Goal: Task Accomplishment & Management: Complete application form

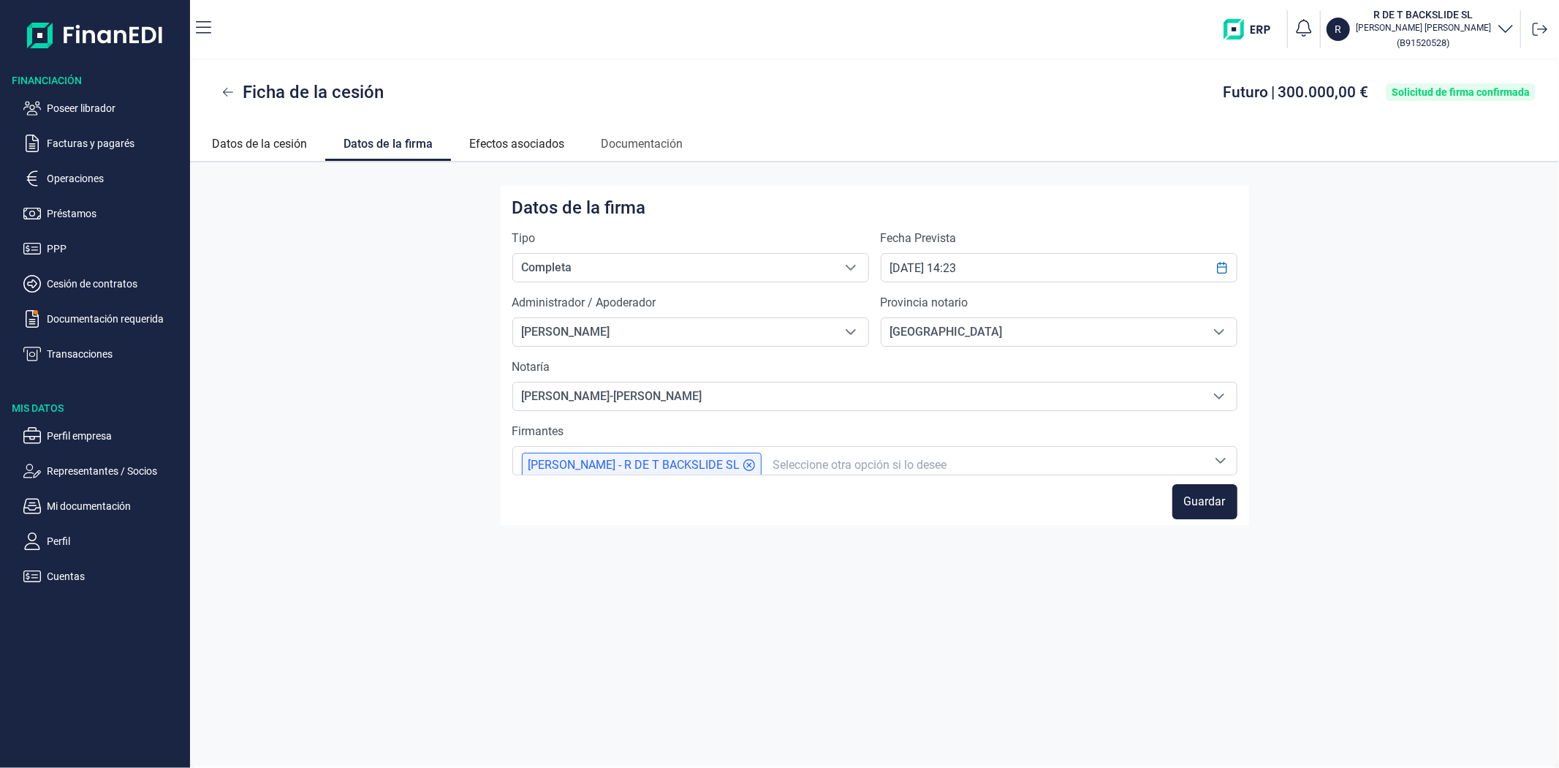
click at [77, 32] on img at bounding box center [95, 35] width 137 height 47
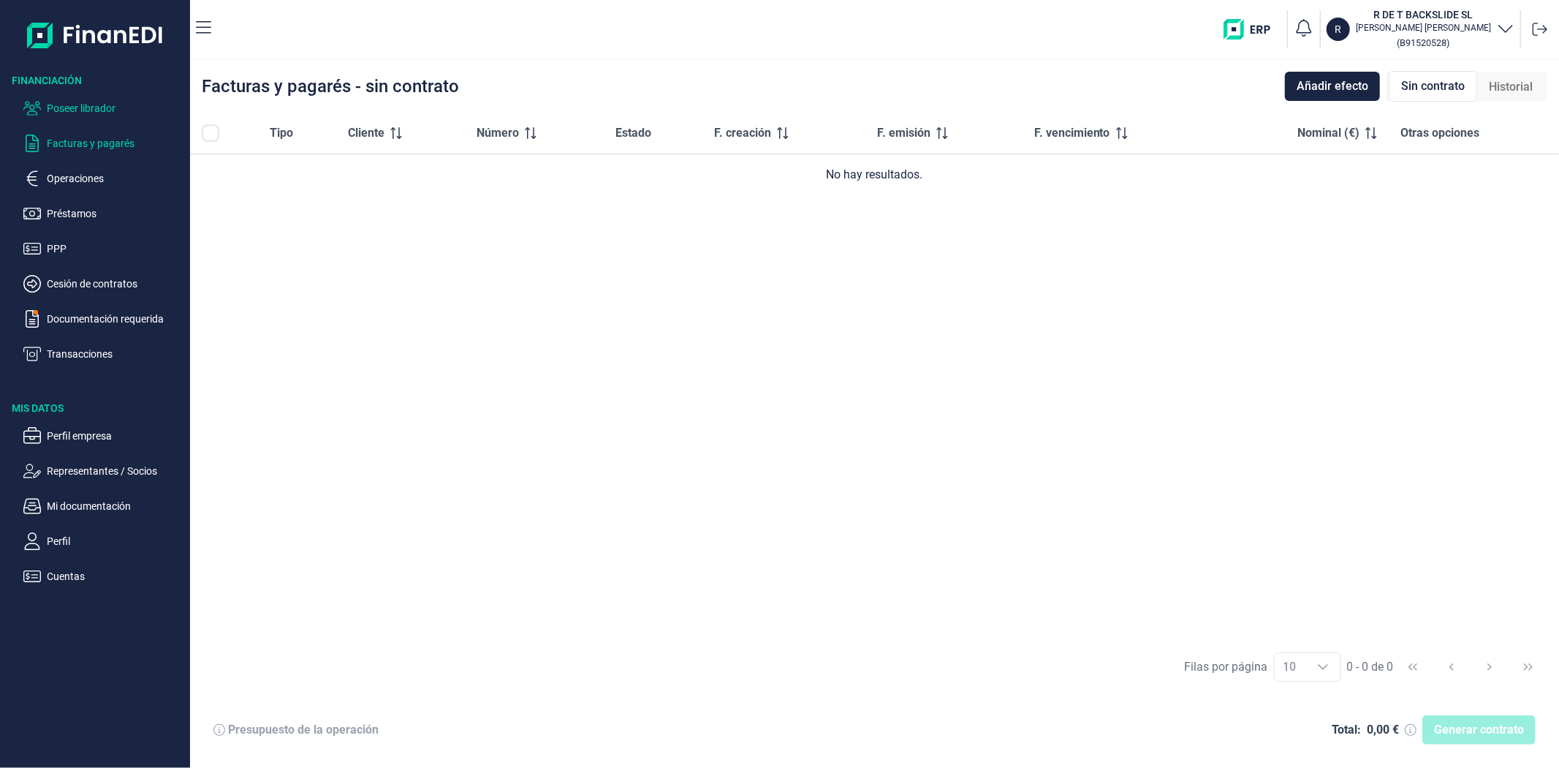
click at [85, 105] on p "Poseer librador" at bounding box center [115, 108] width 137 height 18
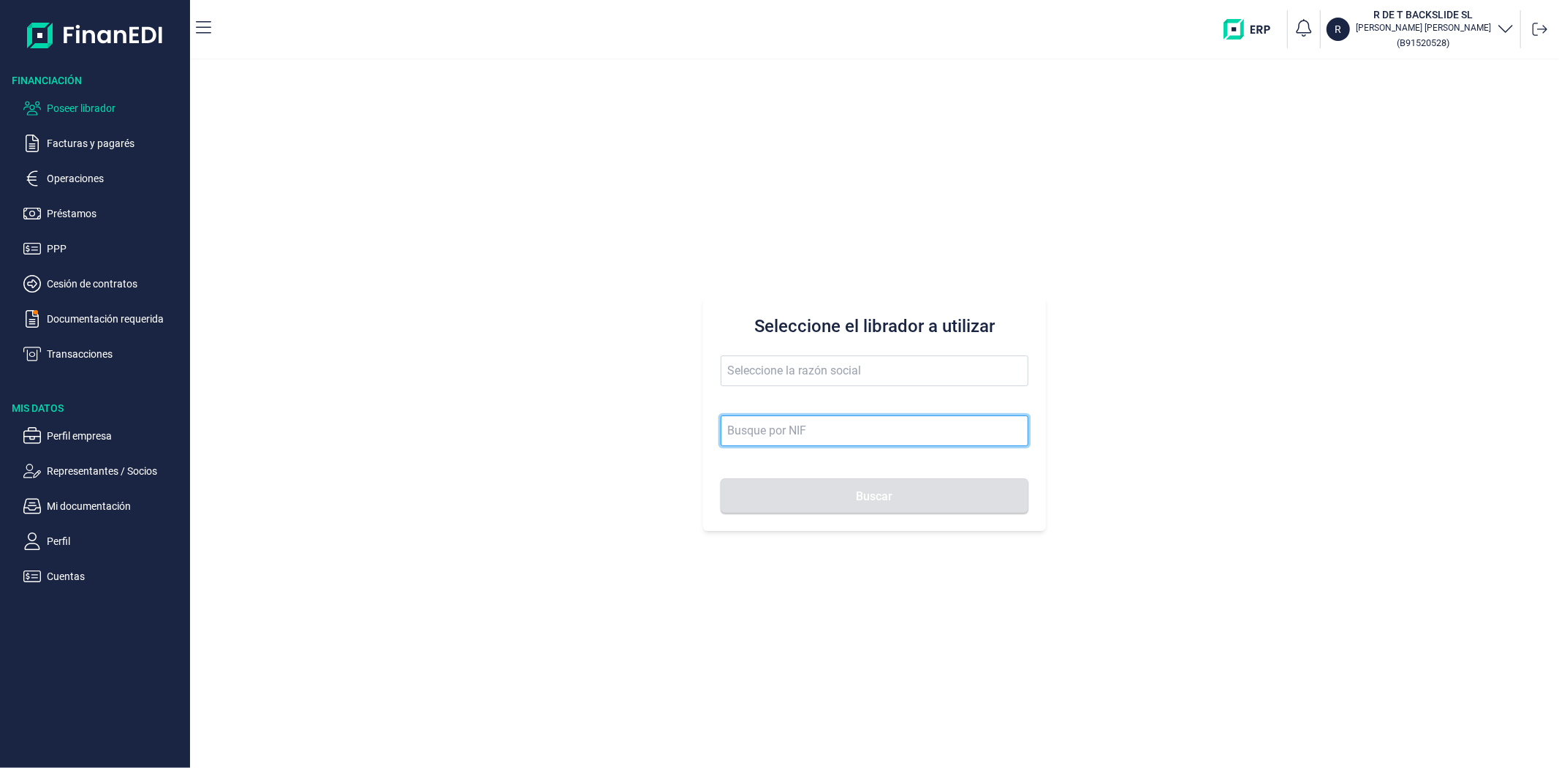
click at [757, 433] on input at bounding box center [874, 430] width 307 height 31
type input "el pulpo"
click at [874, 500] on span "Buscar" at bounding box center [875, 496] width 37 height 11
click at [1541, 27] on icon at bounding box center [1540, 29] width 15 height 15
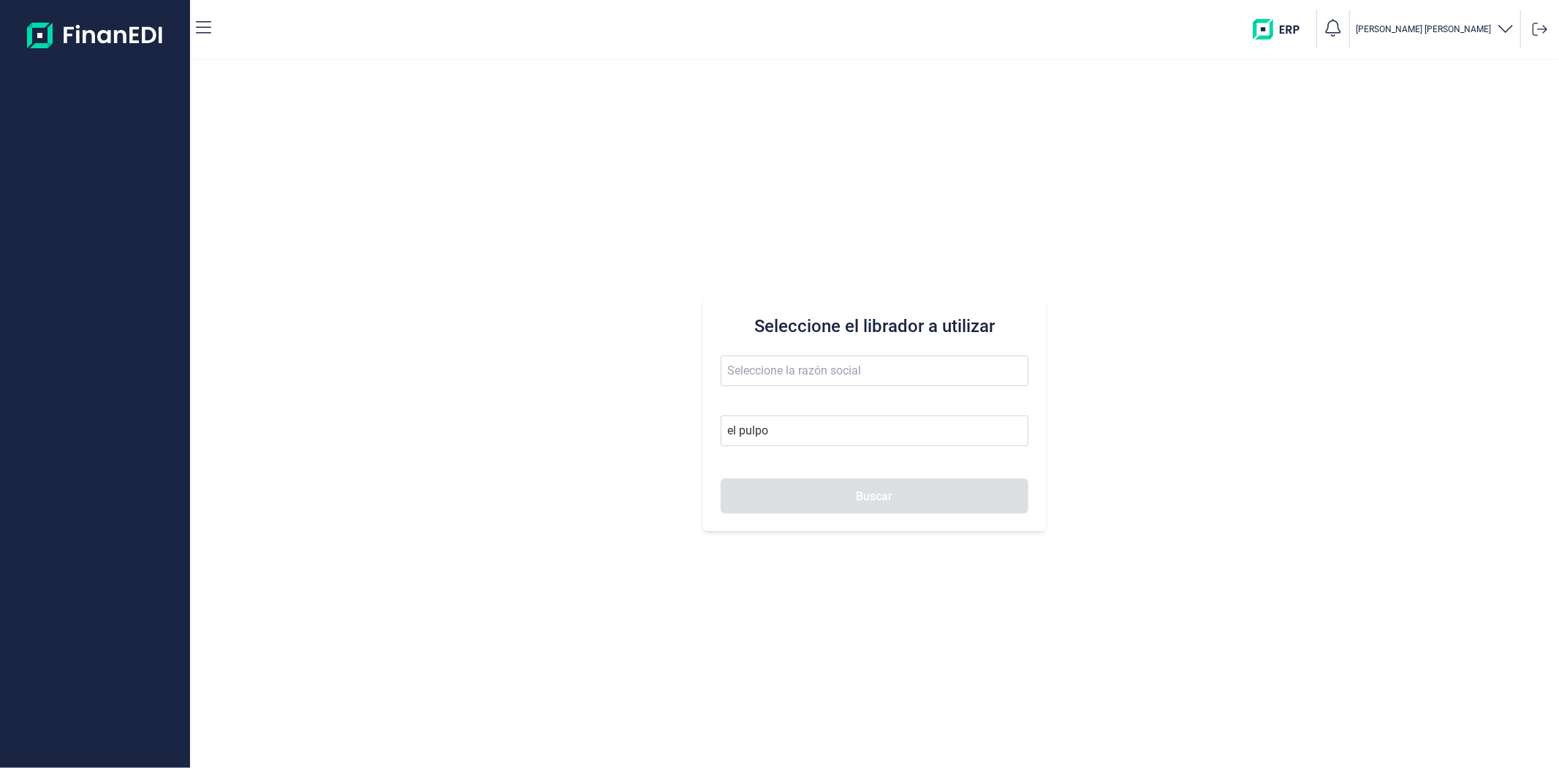
click at [844, 506] on button "Buscar" at bounding box center [874, 495] width 307 height 35
drag, startPoint x: 791, startPoint y: 428, endPoint x: 575, endPoint y: 432, distance: 215.7
click at [575, 432] on div "Seleccione el librador a utilizar el pulpo Buscar" at bounding box center [874, 414] width 1369 height 708
type input "PULPO"
click at [820, 378] on input "text" at bounding box center [874, 370] width 307 height 31
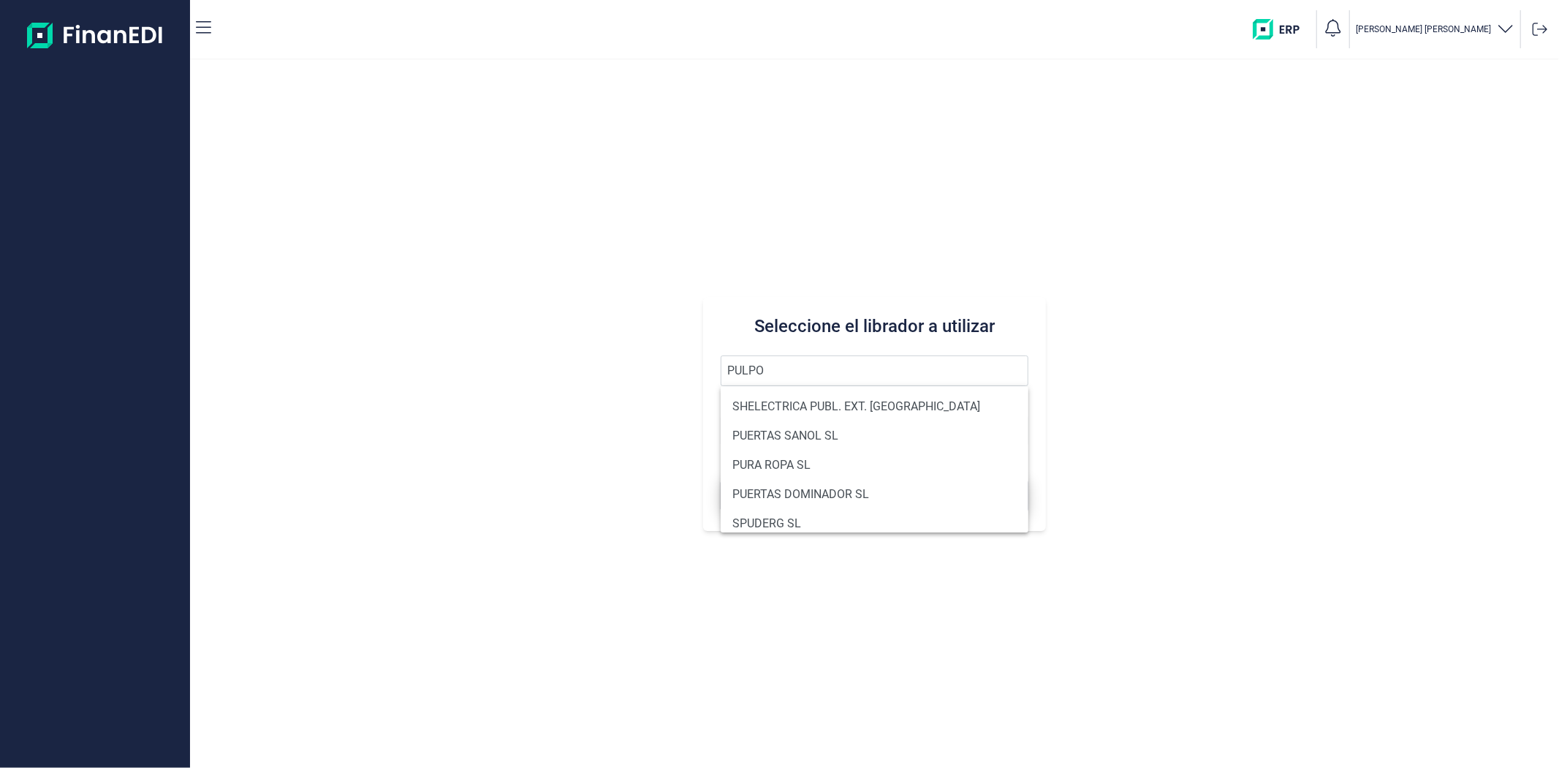
click at [864, 498] on li "PUERTAS DOMINADOR SL" at bounding box center [874, 494] width 307 height 29
type input "PUERTAS DOMINADOR SL"
type input "B16265654"
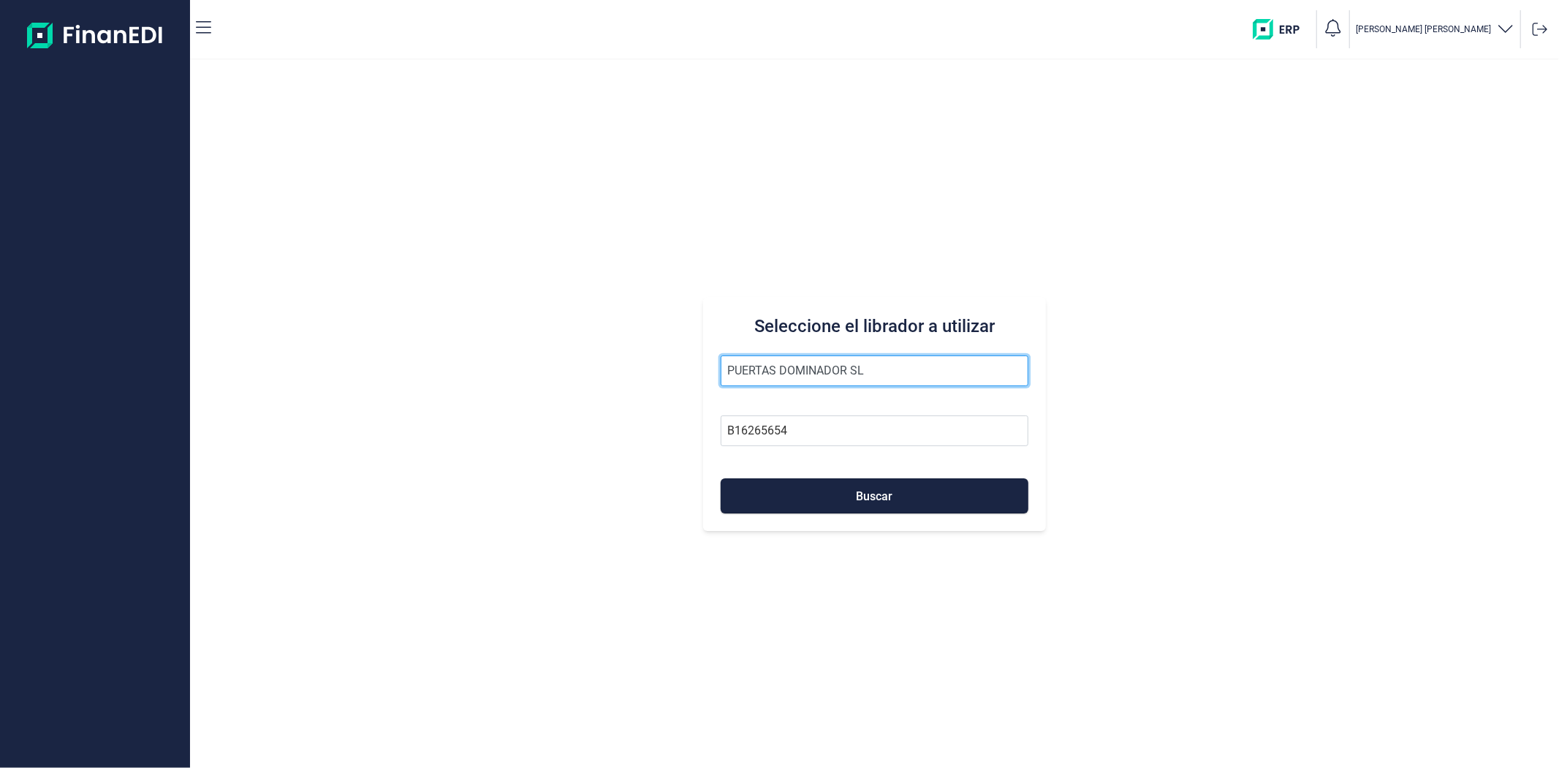
drag, startPoint x: 714, startPoint y: 368, endPoint x: 500, endPoint y: 375, distance: 214.3
click at [500, 375] on div "Seleccione el librador a utilizar PUERTAS DOMINADOR SL B16265654 Buscar" at bounding box center [874, 414] width 1369 height 708
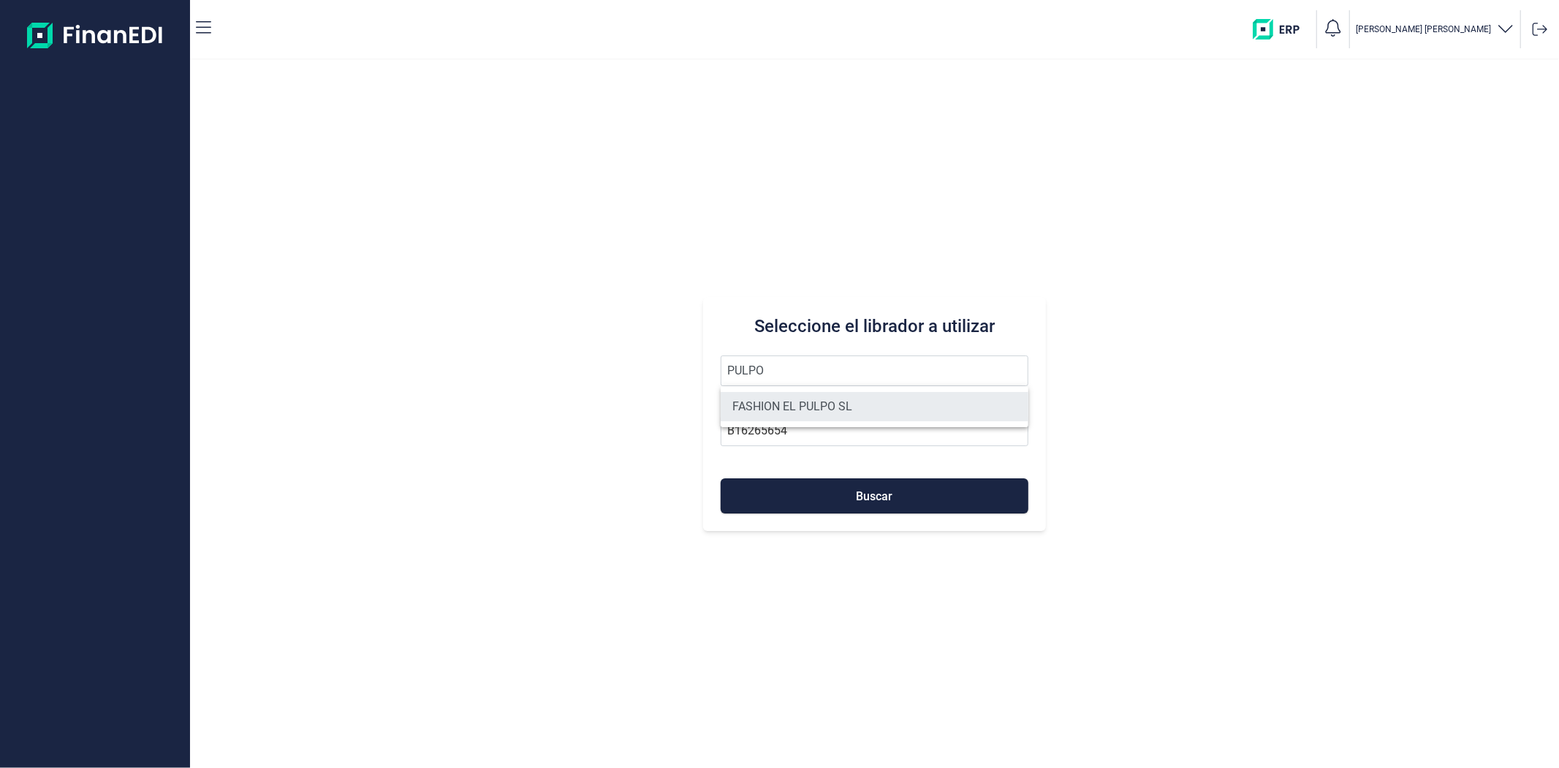
click at [750, 404] on li "FASHION EL PULPO SL" at bounding box center [874, 406] width 307 height 29
type input "FASHION EL PULPO SL"
type input "B70567763"
click at [889, 496] on span "Buscar" at bounding box center [875, 496] width 37 height 11
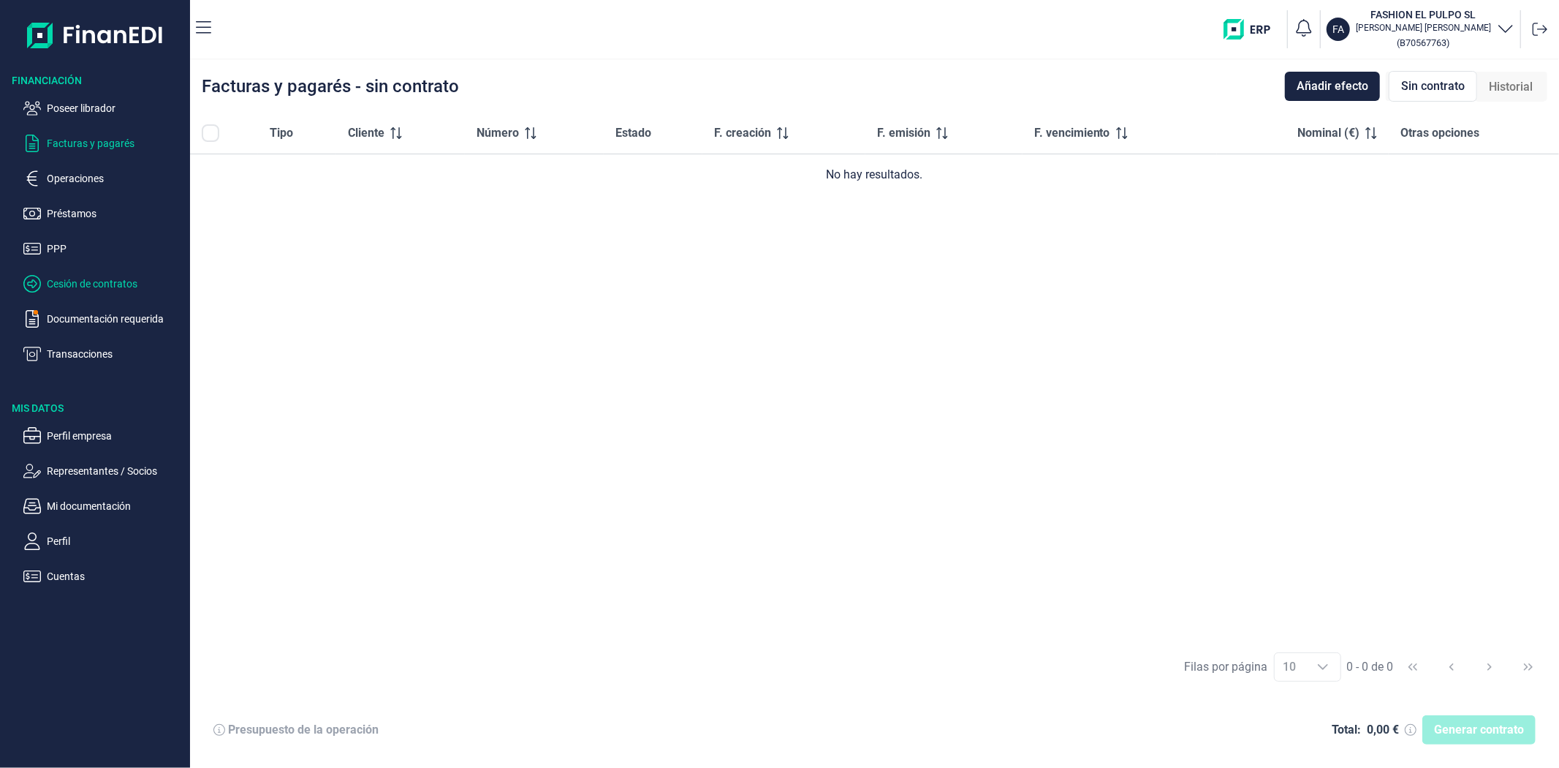
click at [83, 279] on p "Cesión de contratos" at bounding box center [115, 284] width 137 height 18
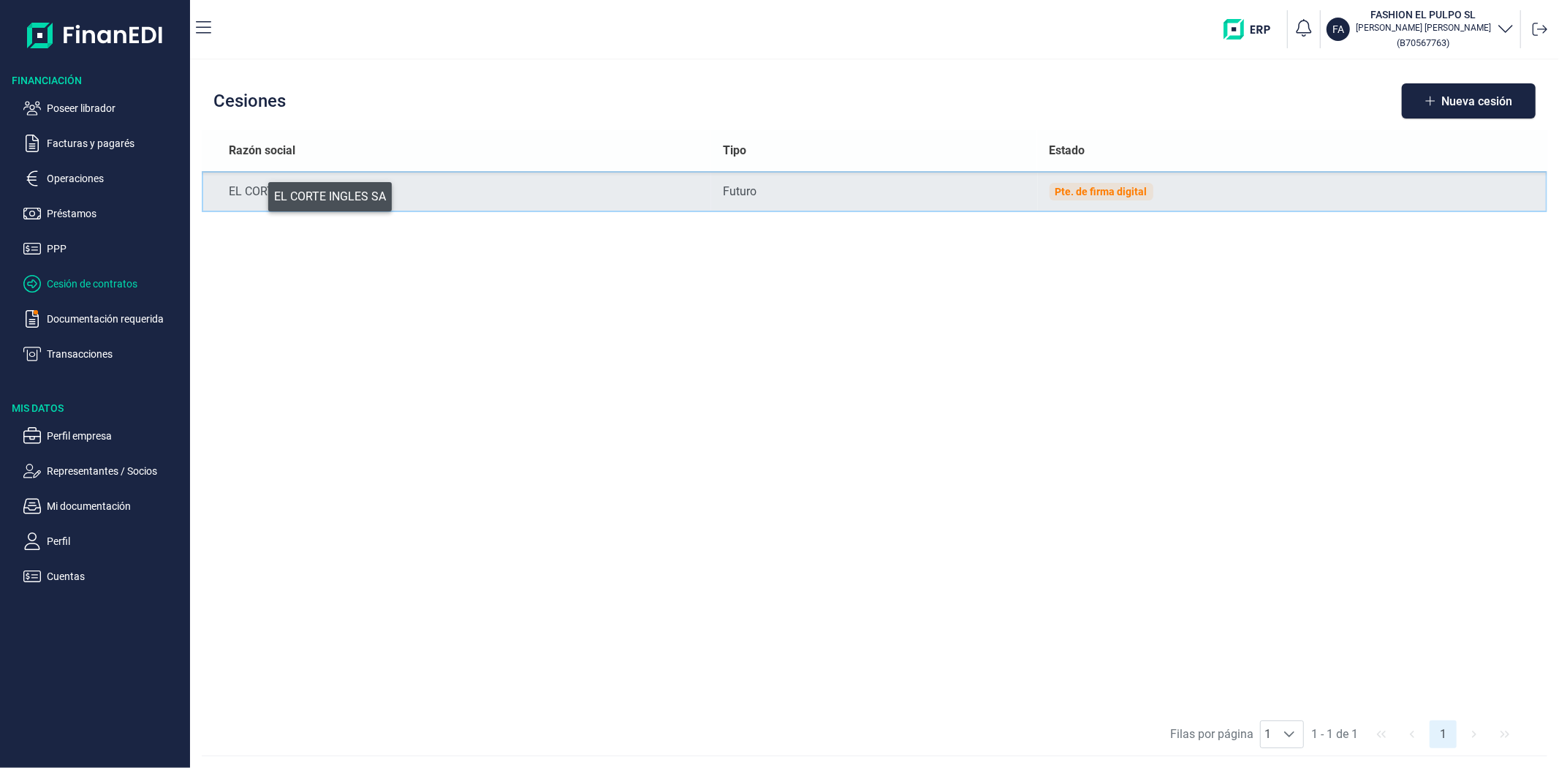
click at [258, 193] on div "EL CORTE INGLES SA" at bounding box center [464, 192] width 471 height 18
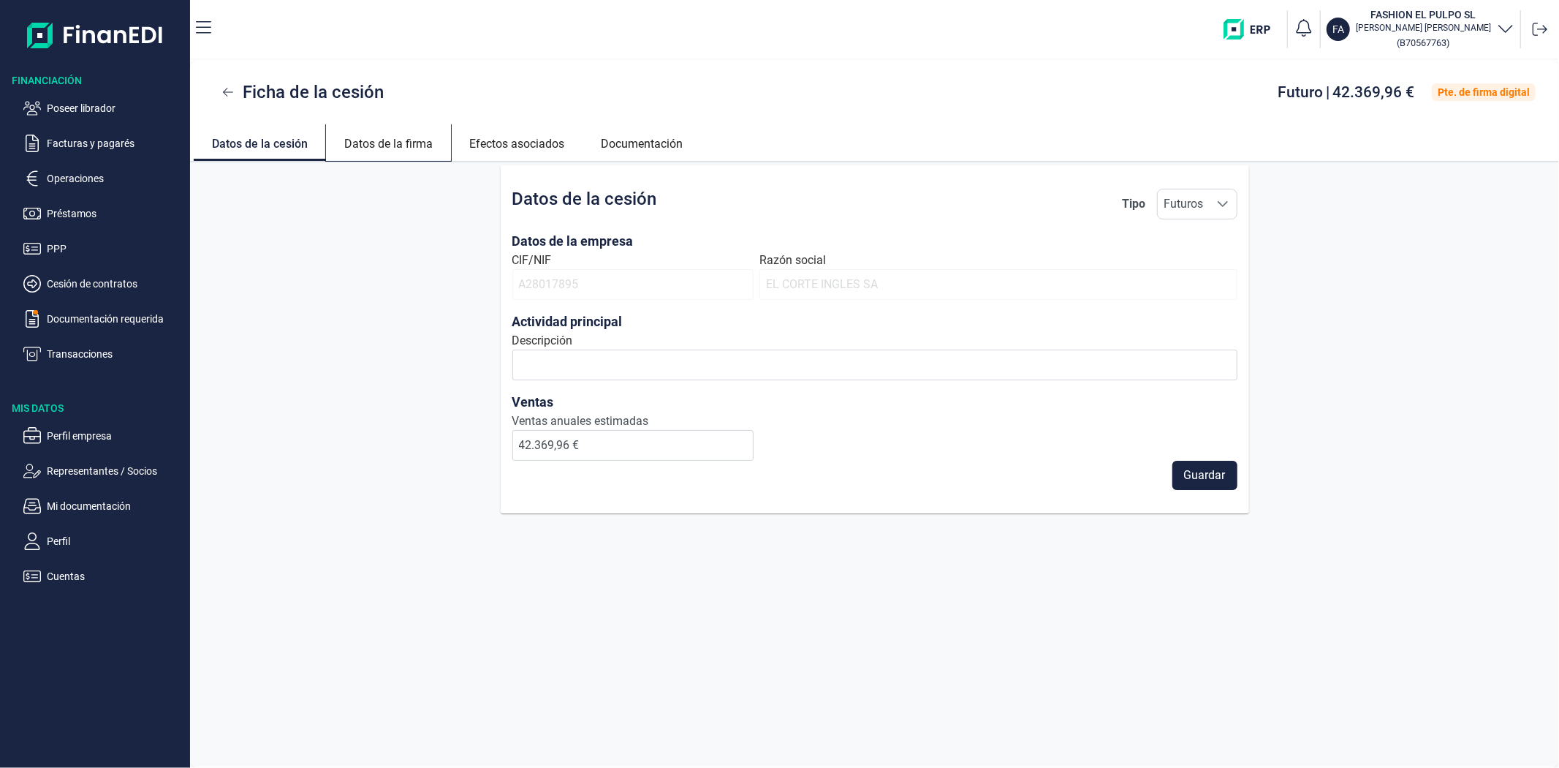
click at [401, 144] on link "Datos de la firma" at bounding box center [388, 141] width 125 height 35
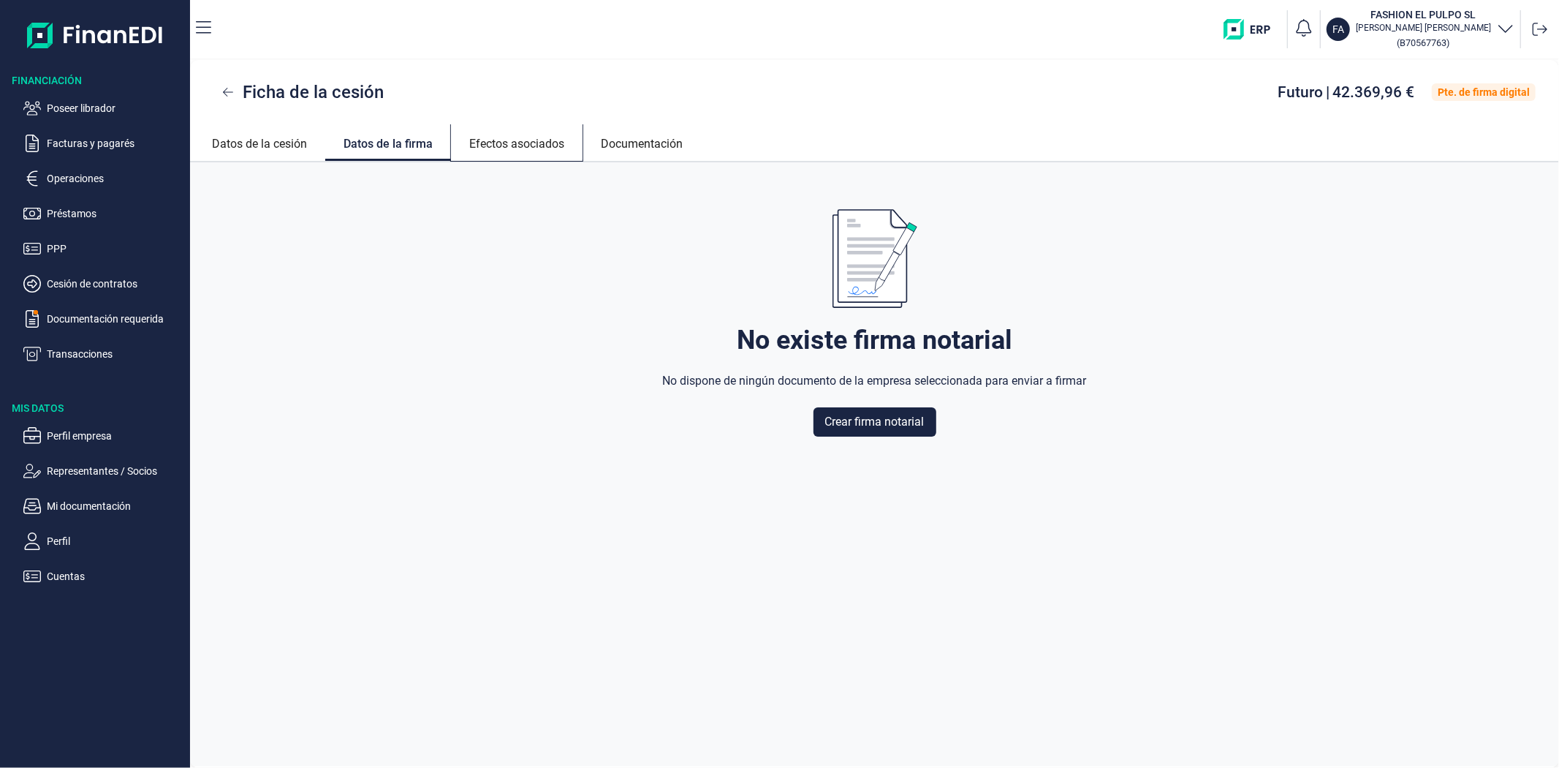
click at [501, 140] on link "Efectos asociados" at bounding box center [517, 141] width 132 height 35
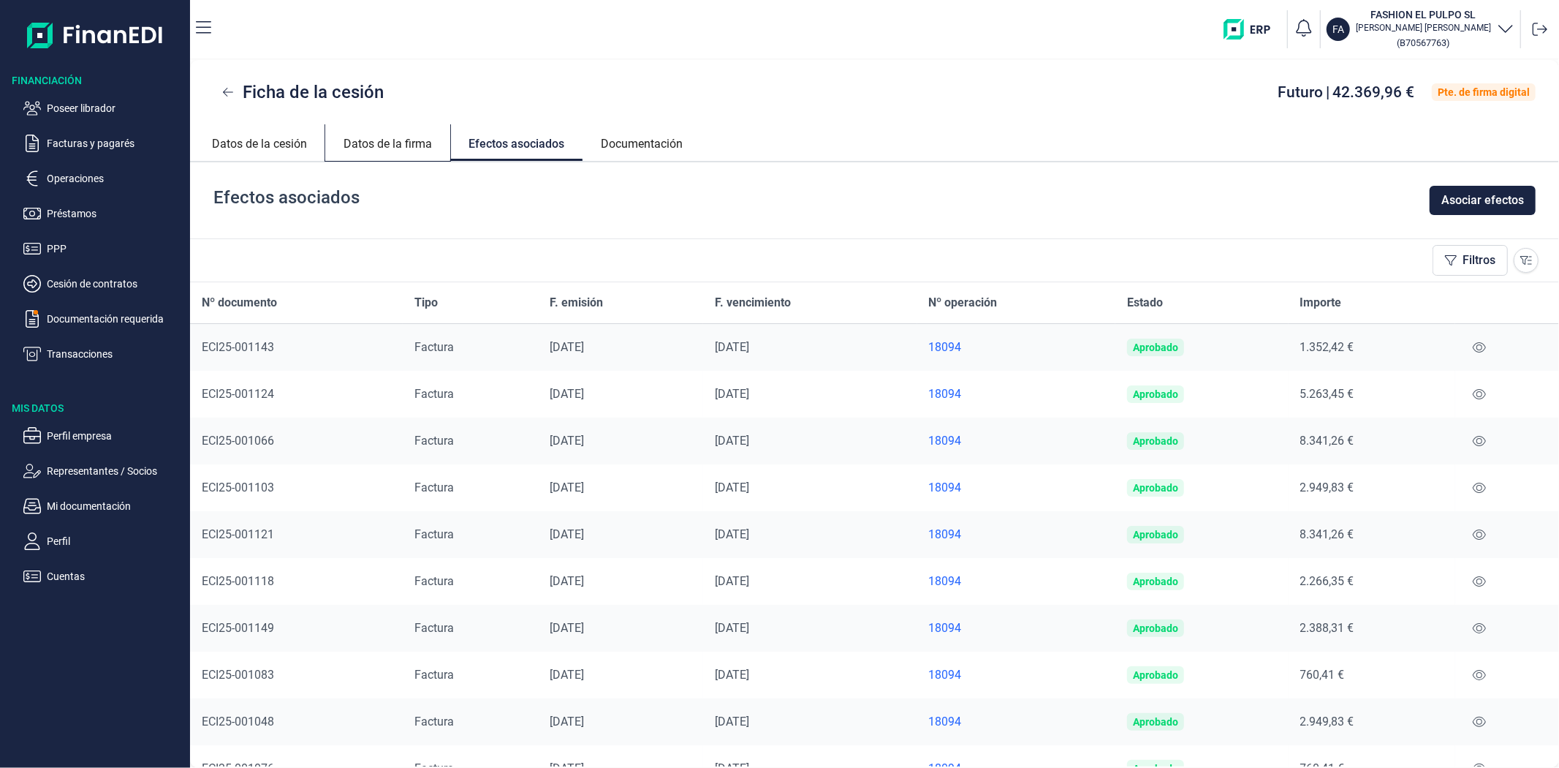
click at [368, 140] on link "Datos de la firma" at bounding box center [387, 141] width 125 height 35
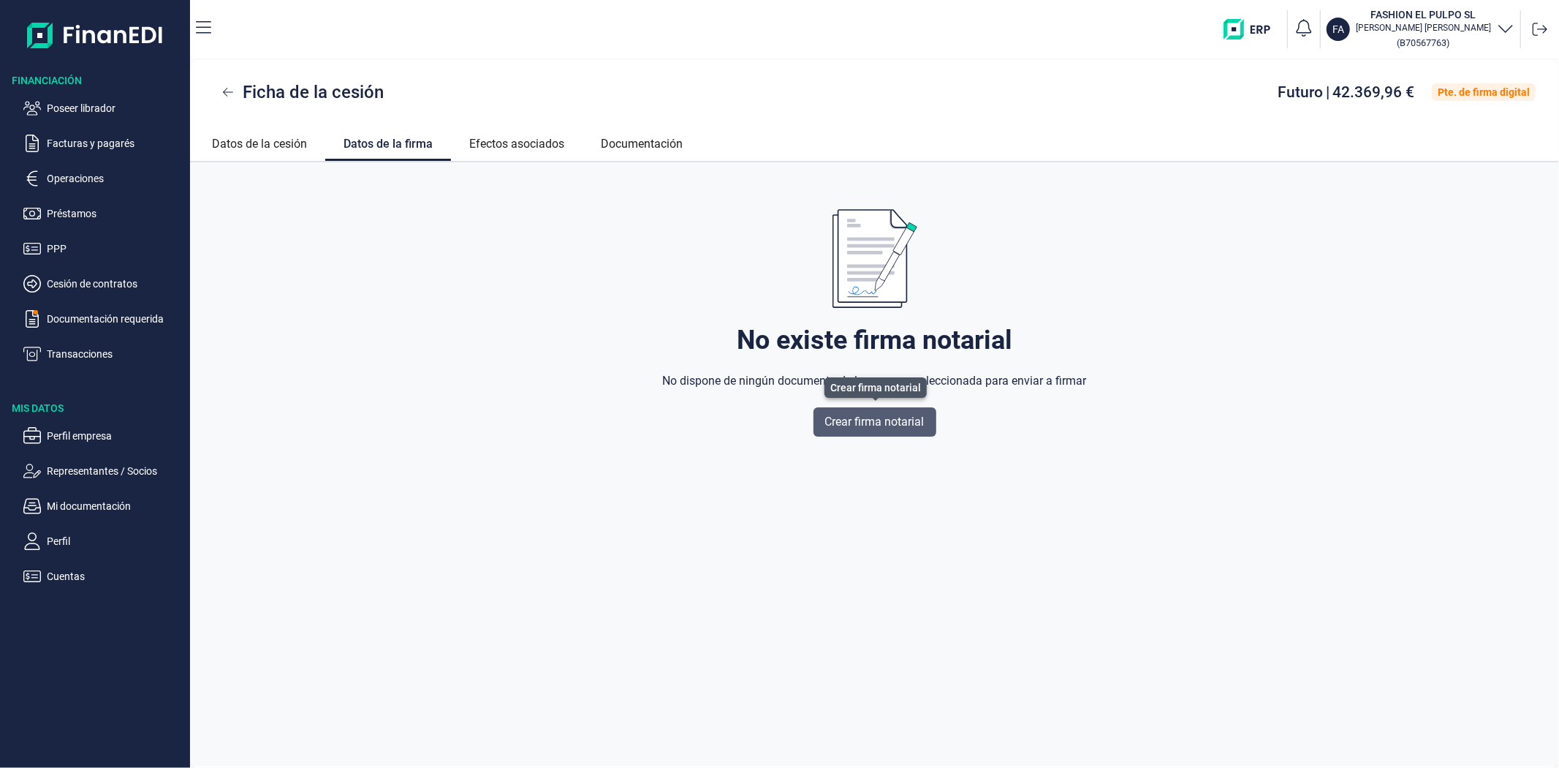
click at [856, 417] on span "Crear firma notarial" at bounding box center [874, 422] width 99 height 18
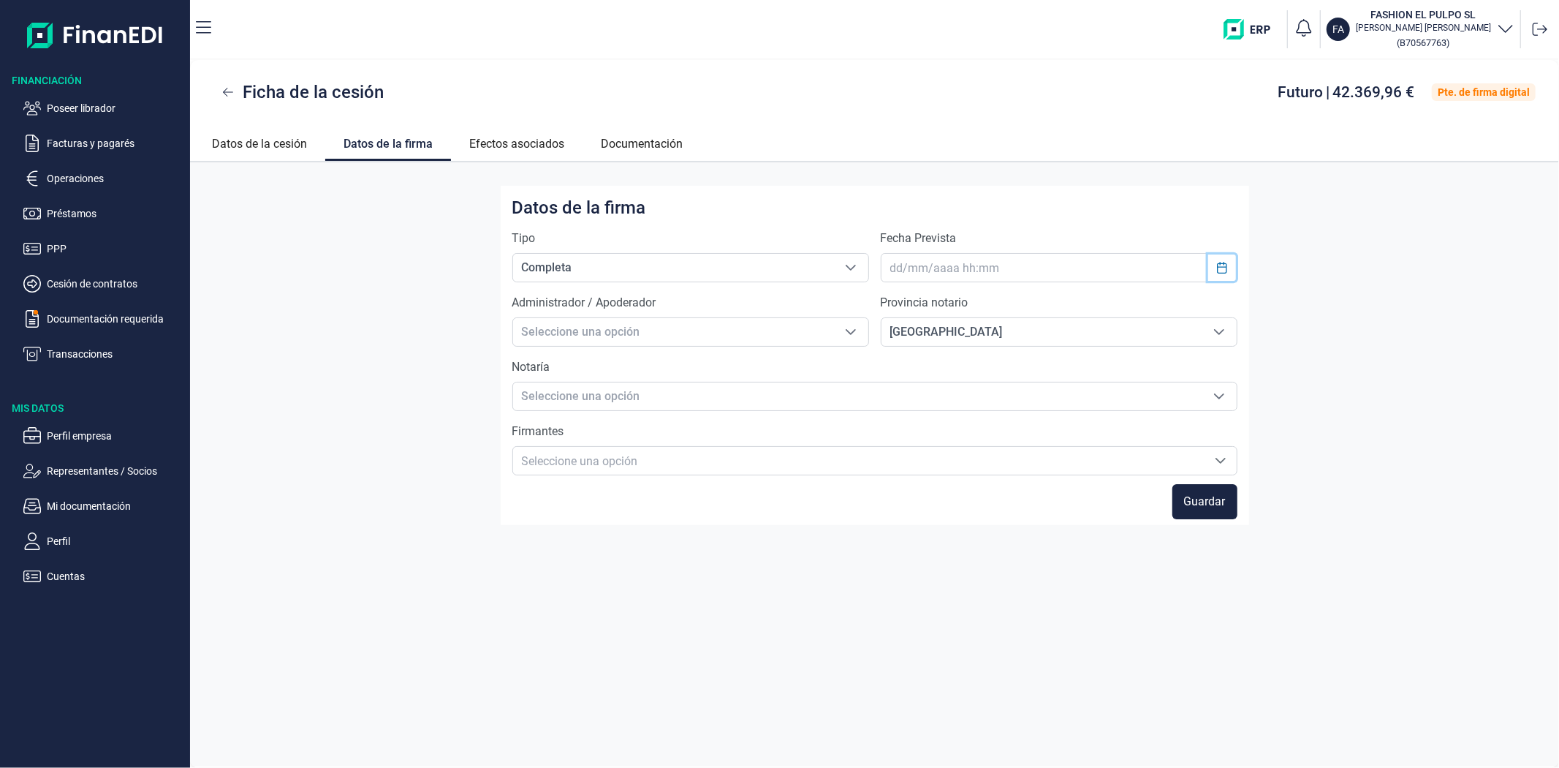
click at [1226, 265] on icon "Choose Date" at bounding box center [1222, 268] width 10 height 12
click at [987, 466] on span "15" at bounding box center [984, 465] width 29 height 29
click at [983, 466] on span "15" at bounding box center [984, 465] width 29 height 29
click at [1051, 631] on icon "Previous Minute" at bounding box center [1052, 632] width 12 height 12
type input "[DATE] 15:28"
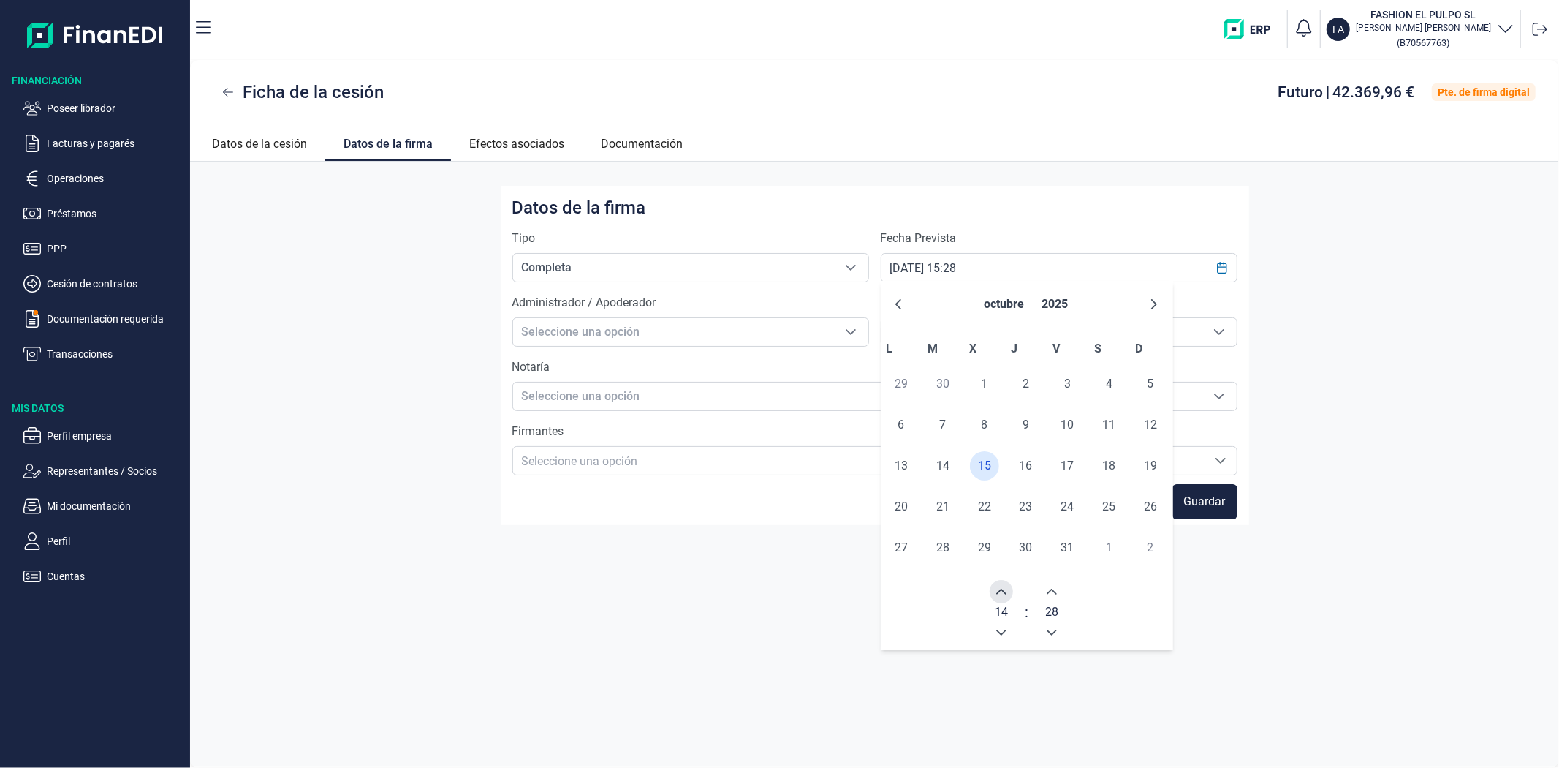
click at [1003, 586] on icon "Next Hour" at bounding box center [1002, 592] width 12 height 12
click at [1393, 542] on div "Datos de la firma Tipo Completa Completa Completa Fecha Prevista [DATE] 15:28 A…" at bounding box center [874, 464] width 1369 height 604
click at [855, 330] on icon "Seleccione una opción" at bounding box center [851, 332] width 12 height 12
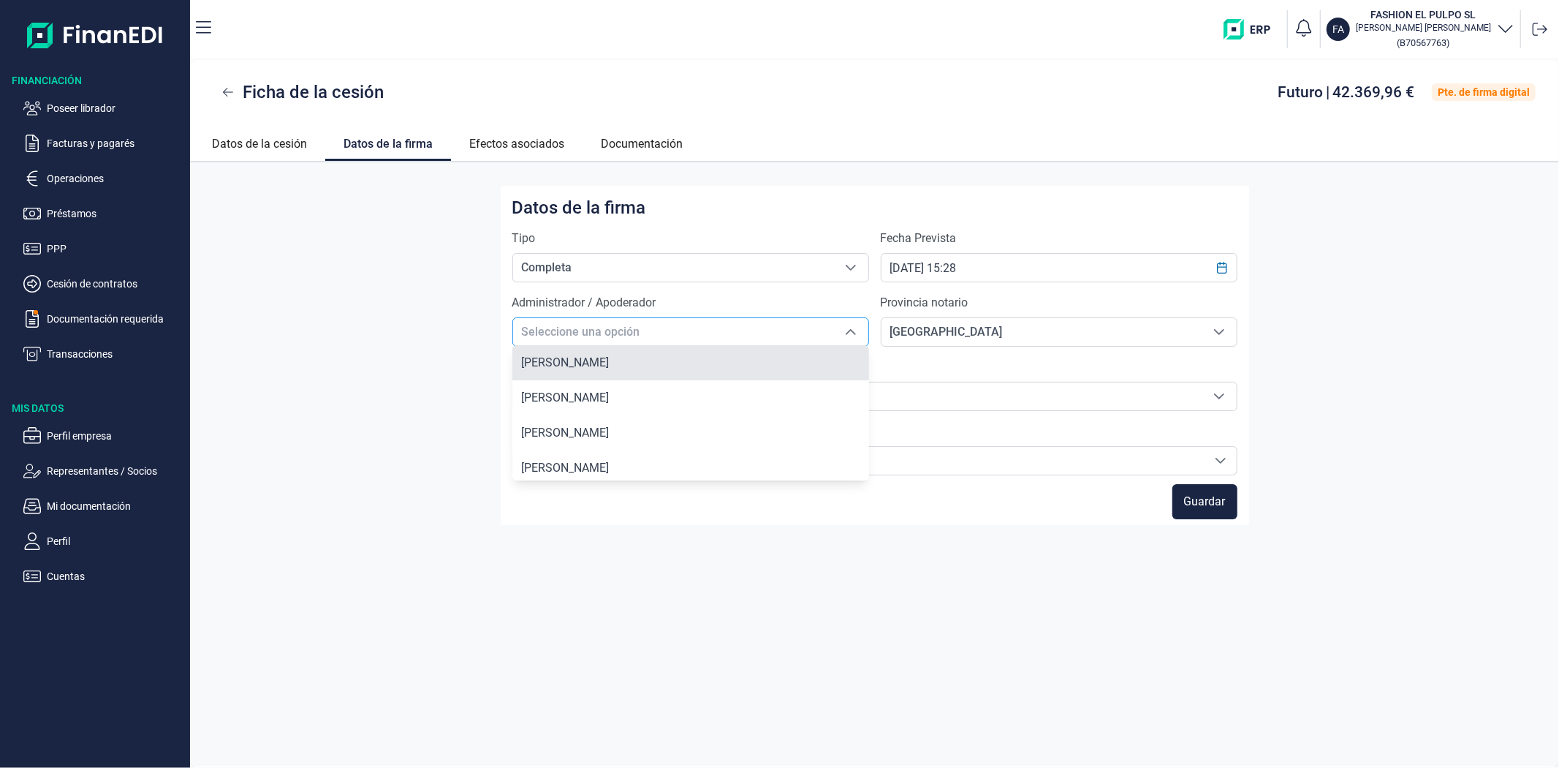
click at [609, 355] on span "[PERSON_NAME]" at bounding box center [565, 362] width 88 height 14
type input "[PERSON_NAME]"
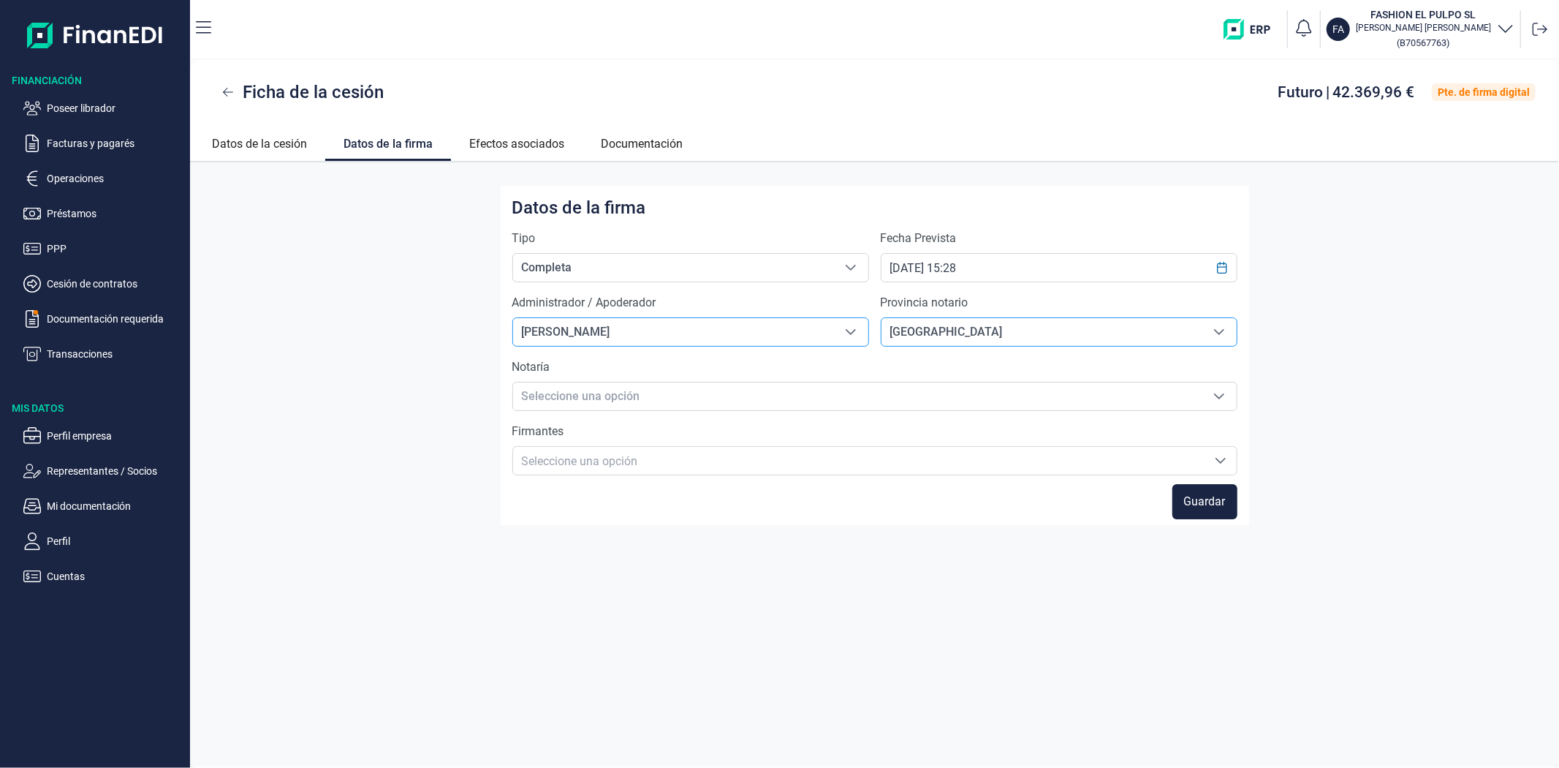
click at [1222, 326] on icon "Seleccione una provincia" at bounding box center [1219, 332] width 12 height 12
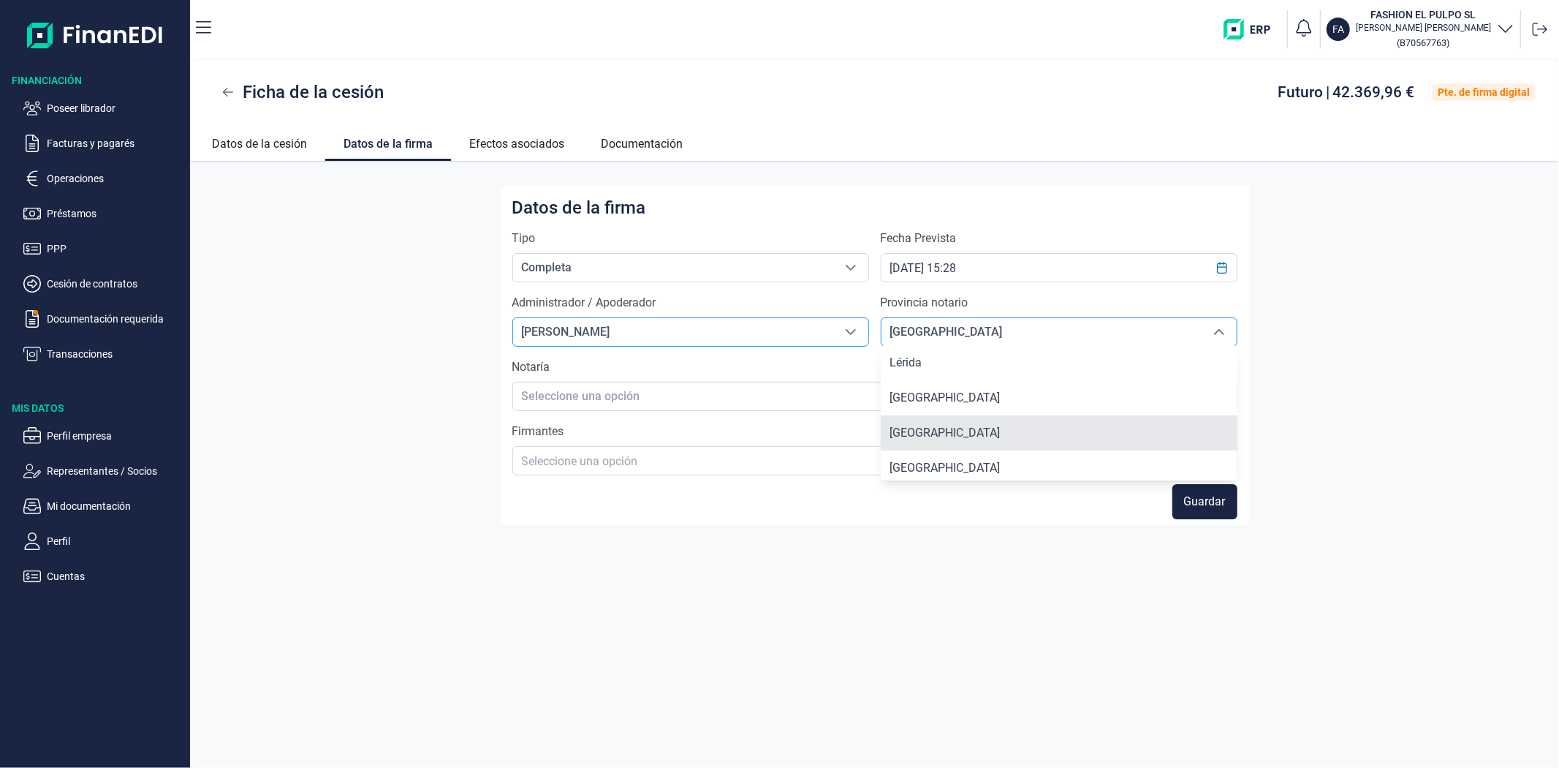
click at [922, 428] on span "[GEOGRAPHIC_DATA]" at bounding box center [945, 432] width 110 height 14
type input "[GEOGRAPHIC_DATA]"
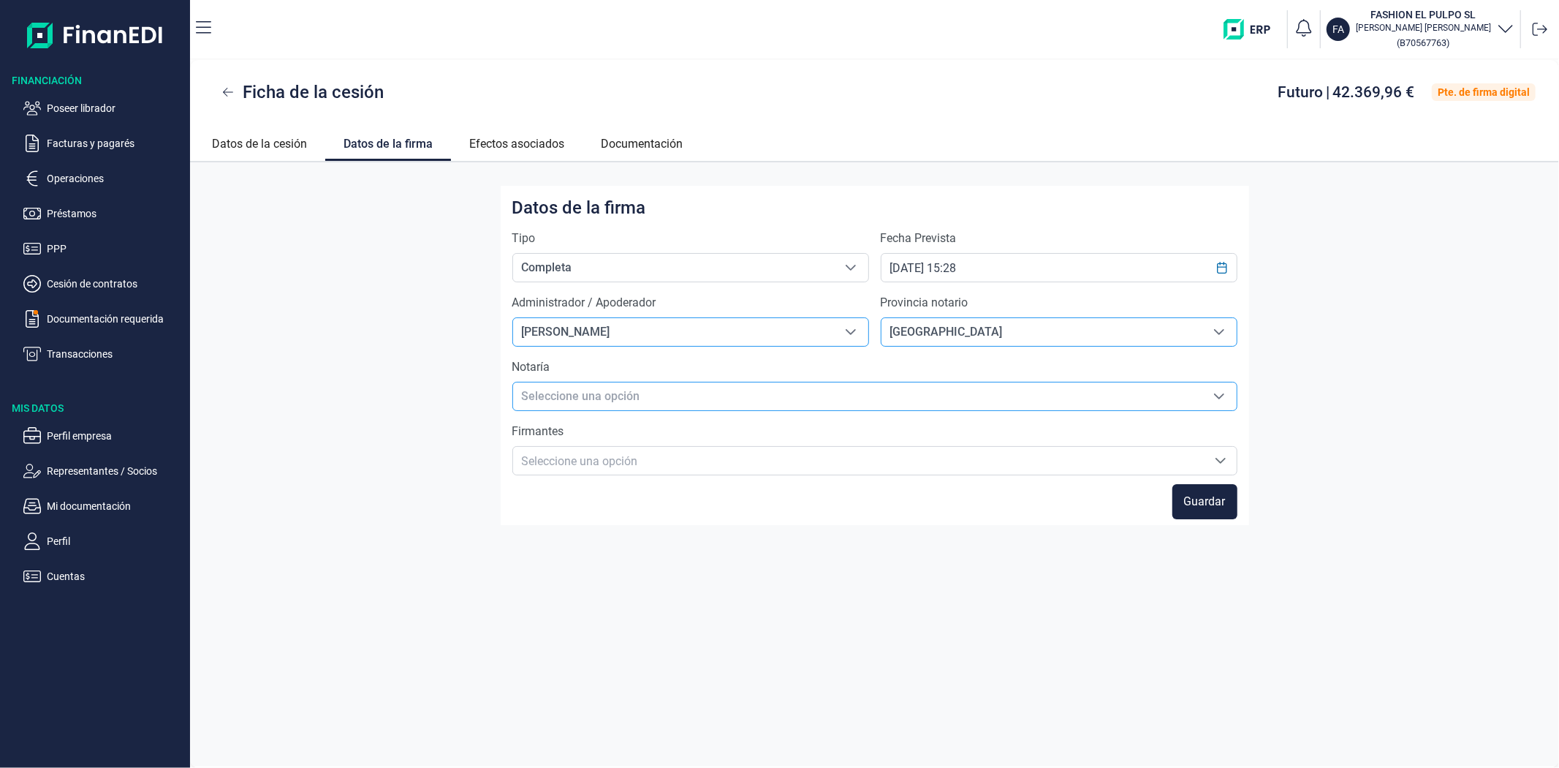
click at [598, 395] on span "Seleccione una opción" at bounding box center [857, 396] width 689 height 28
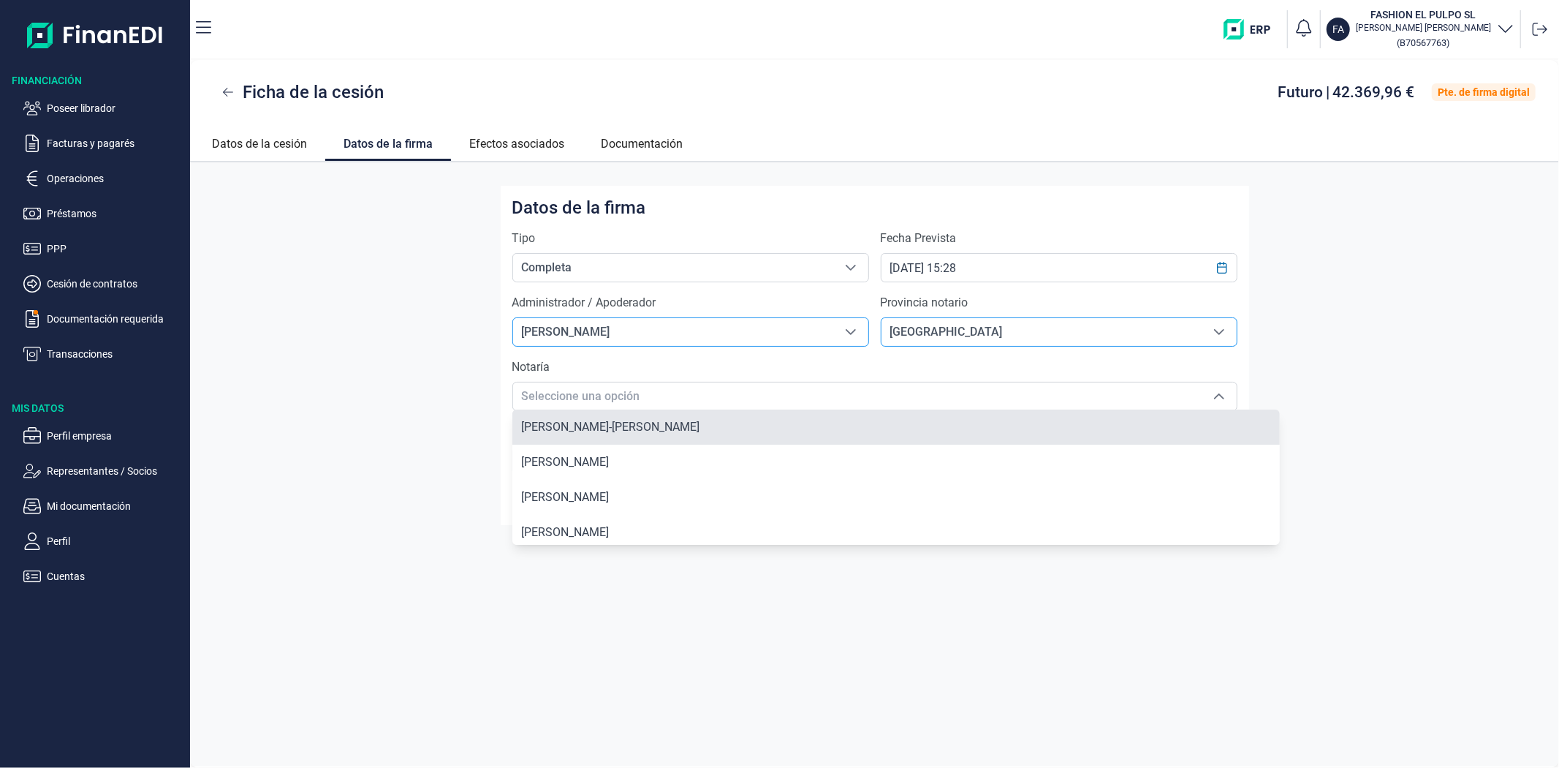
click at [608, 417] on li "[PERSON_NAME]-[PERSON_NAME]" at bounding box center [896, 426] width 768 height 35
type input "[PERSON_NAME]-[PERSON_NAME]"
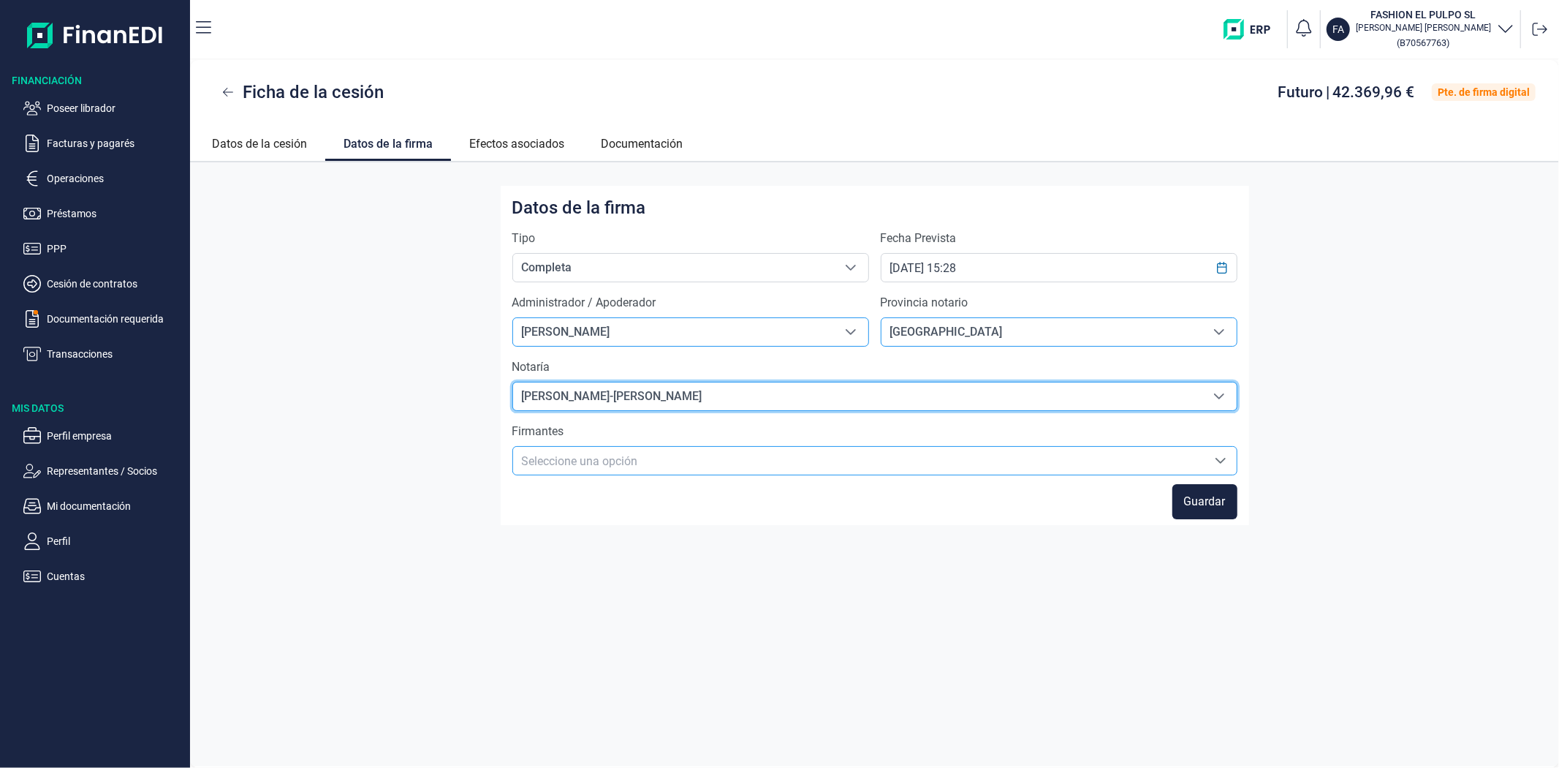
click at [599, 466] on input "text" at bounding box center [875, 461] width 706 height 18
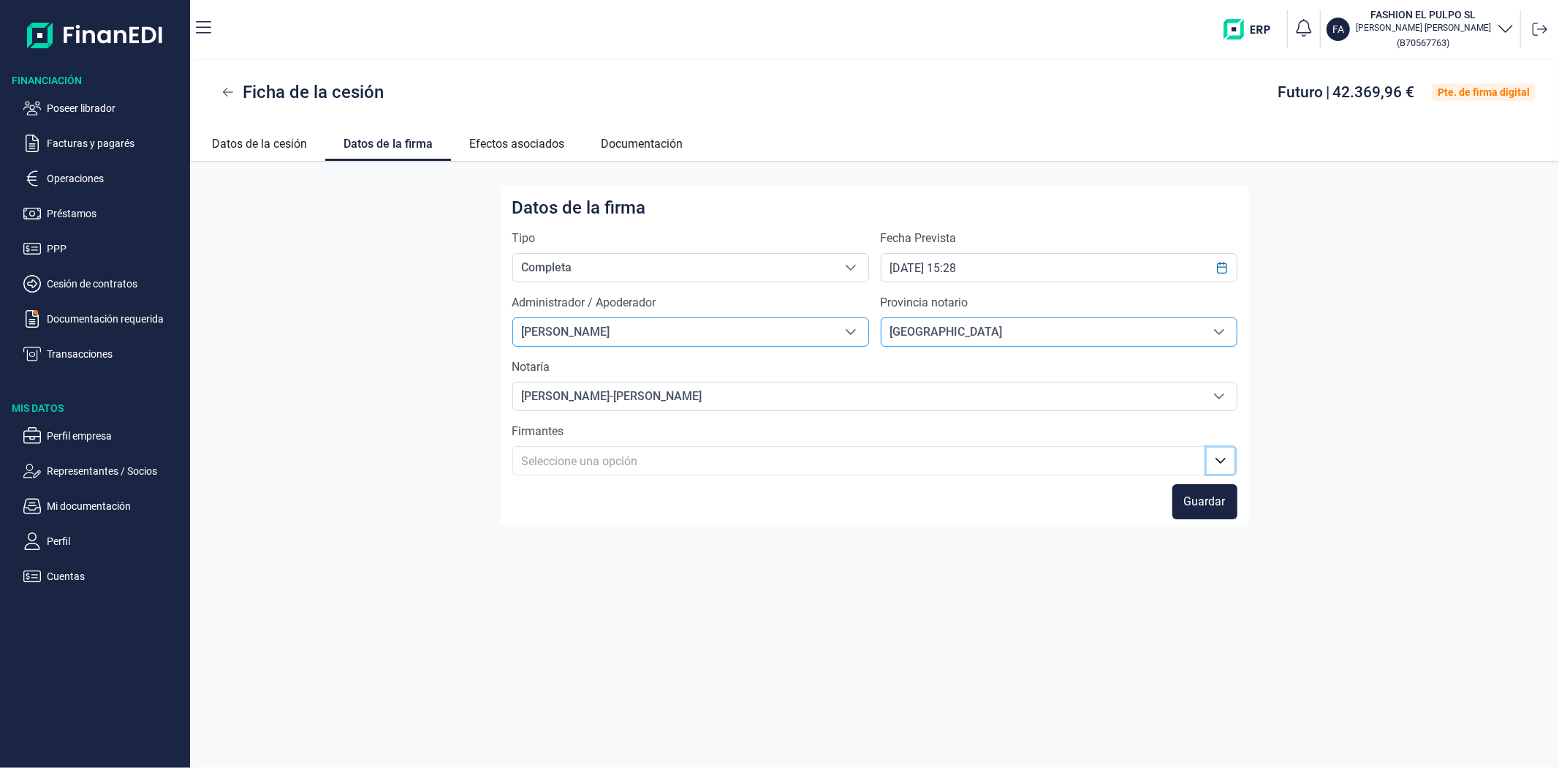
click at [1223, 461] on icon "Seleccione una opción" at bounding box center [1221, 461] width 12 height 12
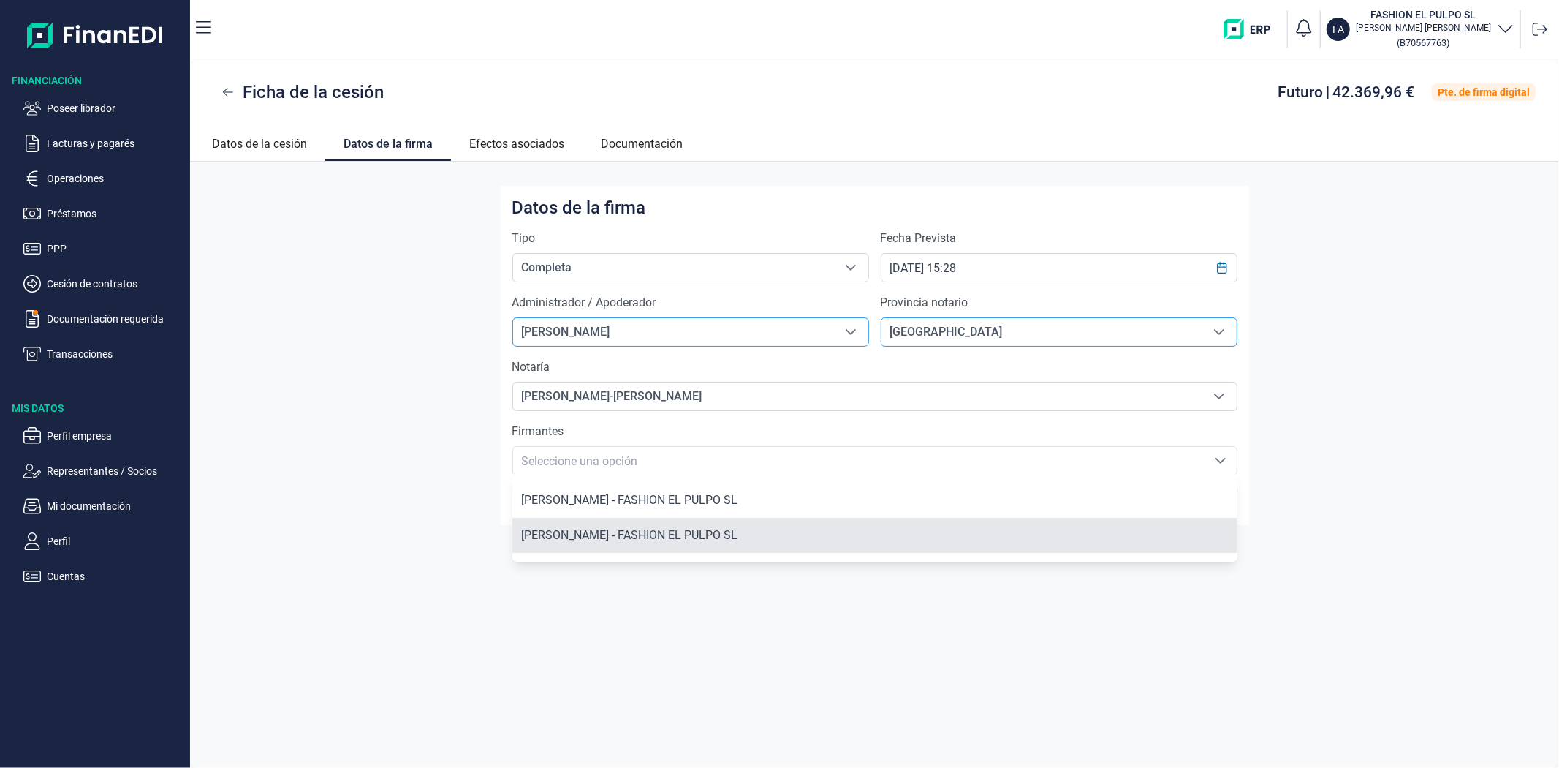
click at [633, 530] on li "[PERSON_NAME] - FASHION EL PULPO SL" at bounding box center [874, 535] width 725 height 35
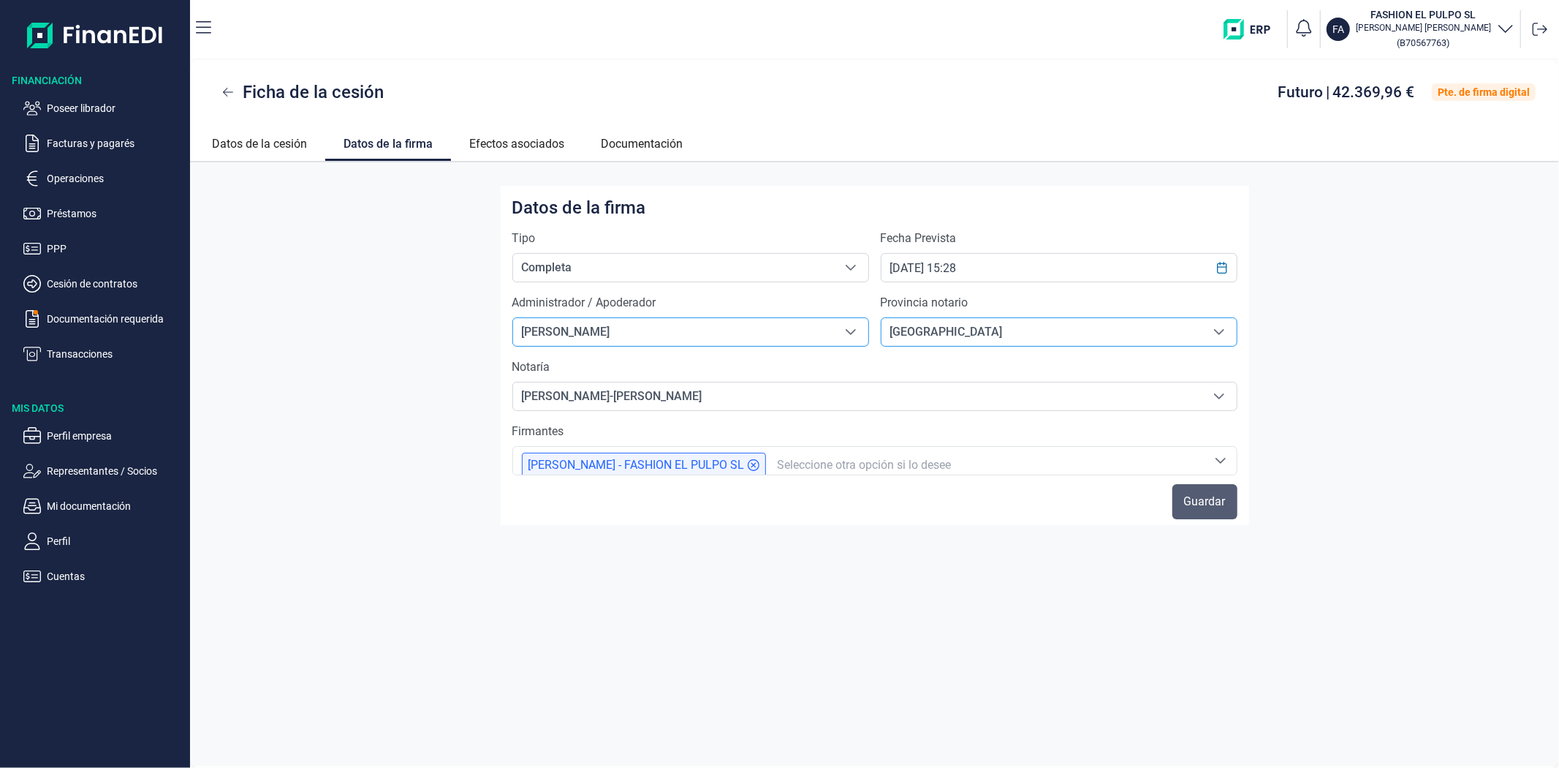
click at [1216, 505] on span "Guardar" at bounding box center [1205, 502] width 42 height 18
click at [1216, 501] on span "Guardar" at bounding box center [1205, 502] width 42 height 18
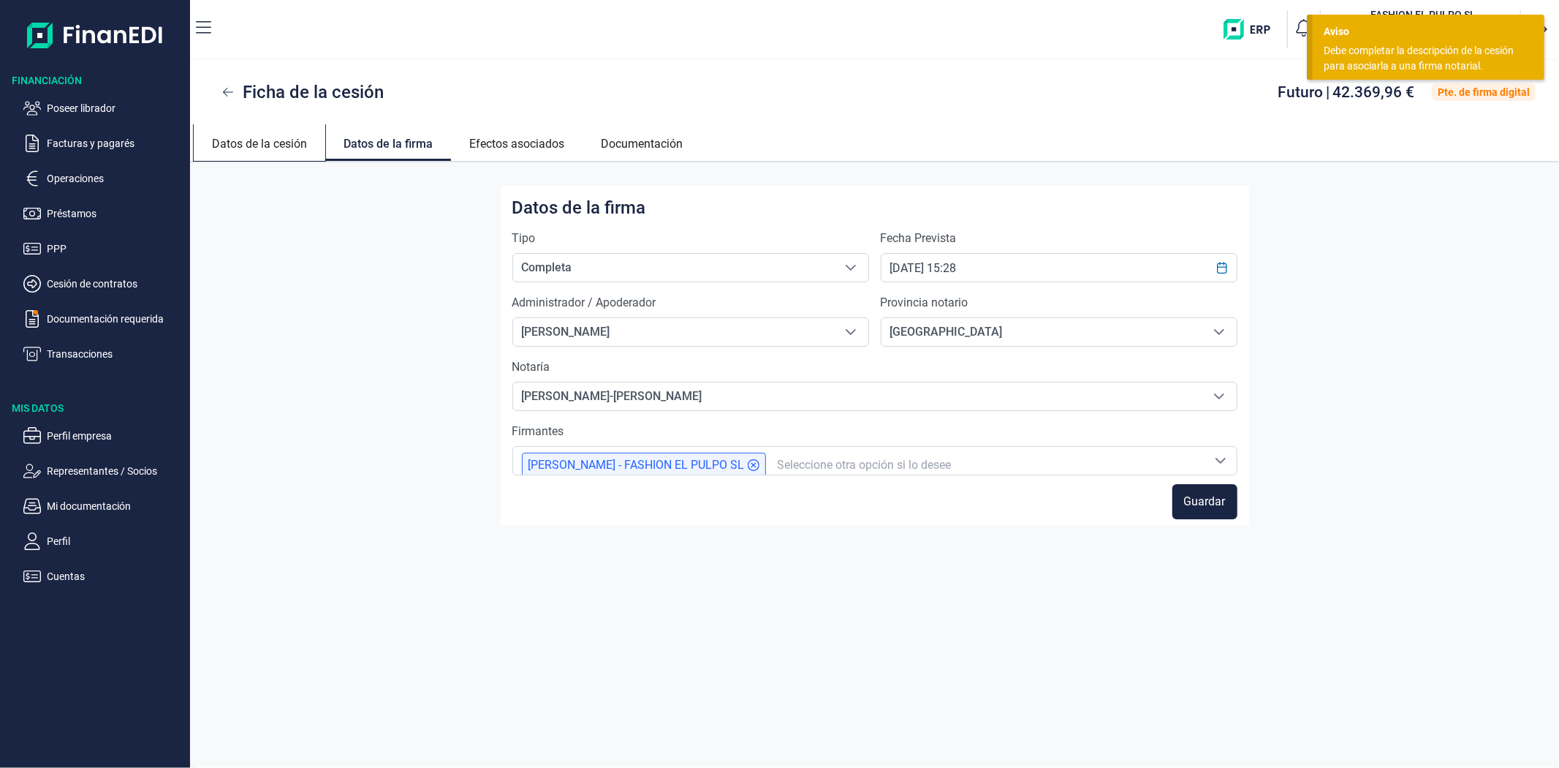
click at [281, 140] on link "Datos de la cesión" at bounding box center [260, 141] width 132 height 35
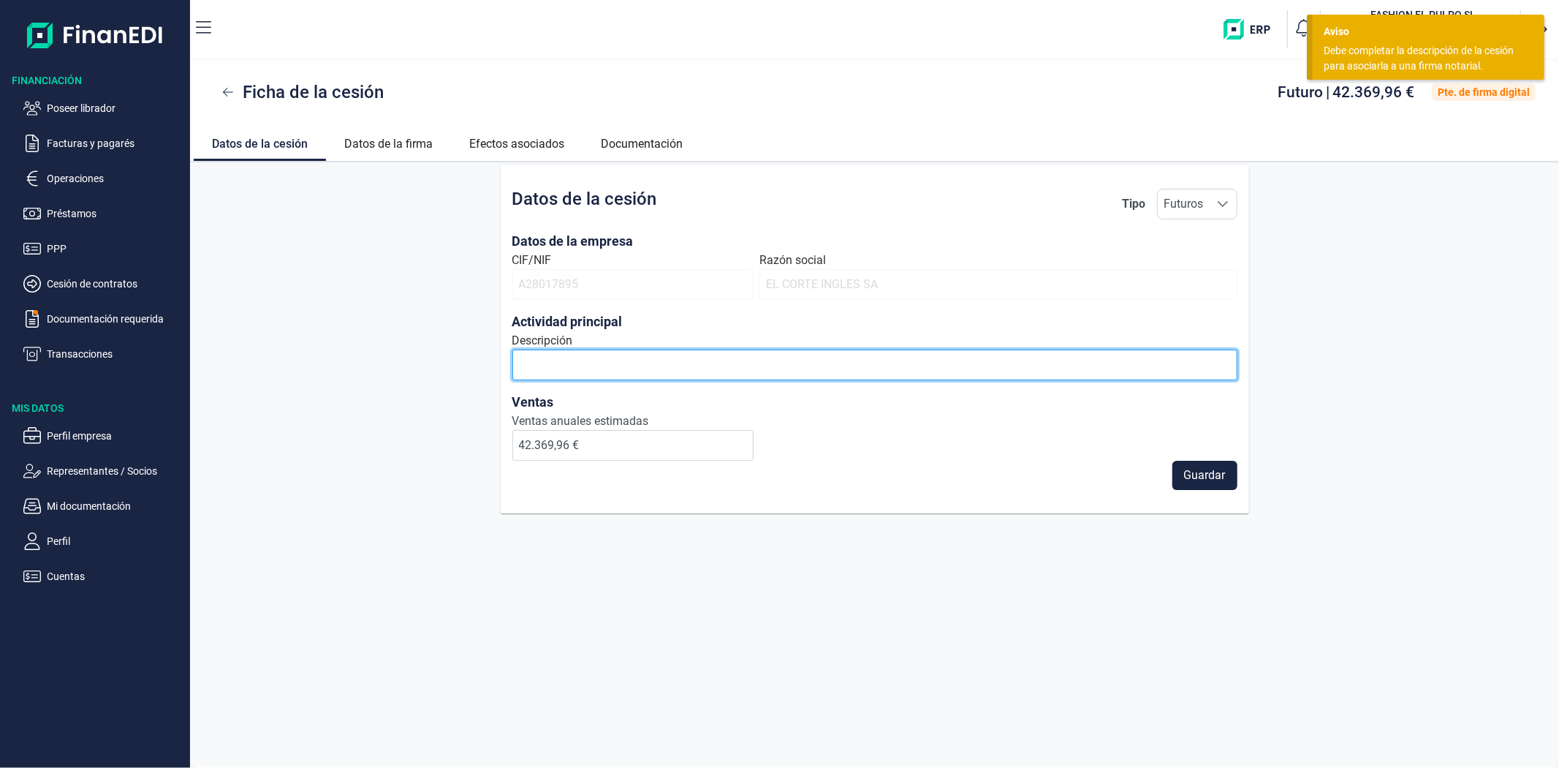
click at [560, 366] on input "Descripción" at bounding box center [874, 364] width 725 height 31
type input "VENTA DE ROPA"
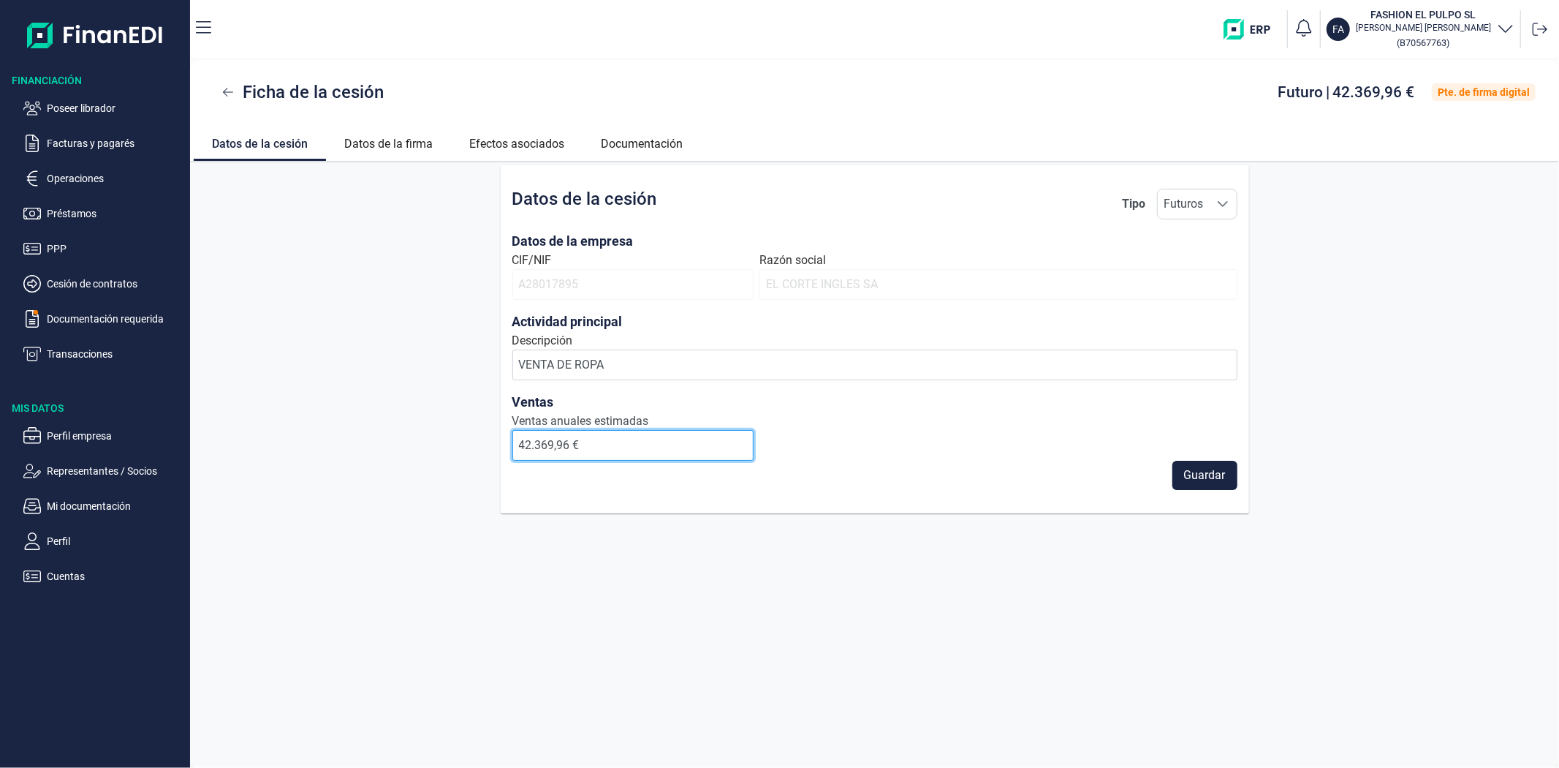
drag, startPoint x: 523, startPoint y: 449, endPoint x: 373, endPoint y: 444, distance: 150.7
click at [371, 444] on div "Datos de la cesión Tipo Futuros Futuros Futuros Datos de la empresa CIF/NIF A28…" at bounding box center [874, 339] width 1369 height 348
type input "5.900.000,00 €"
click at [1199, 473] on span "Guardar" at bounding box center [1205, 475] width 42 height 18
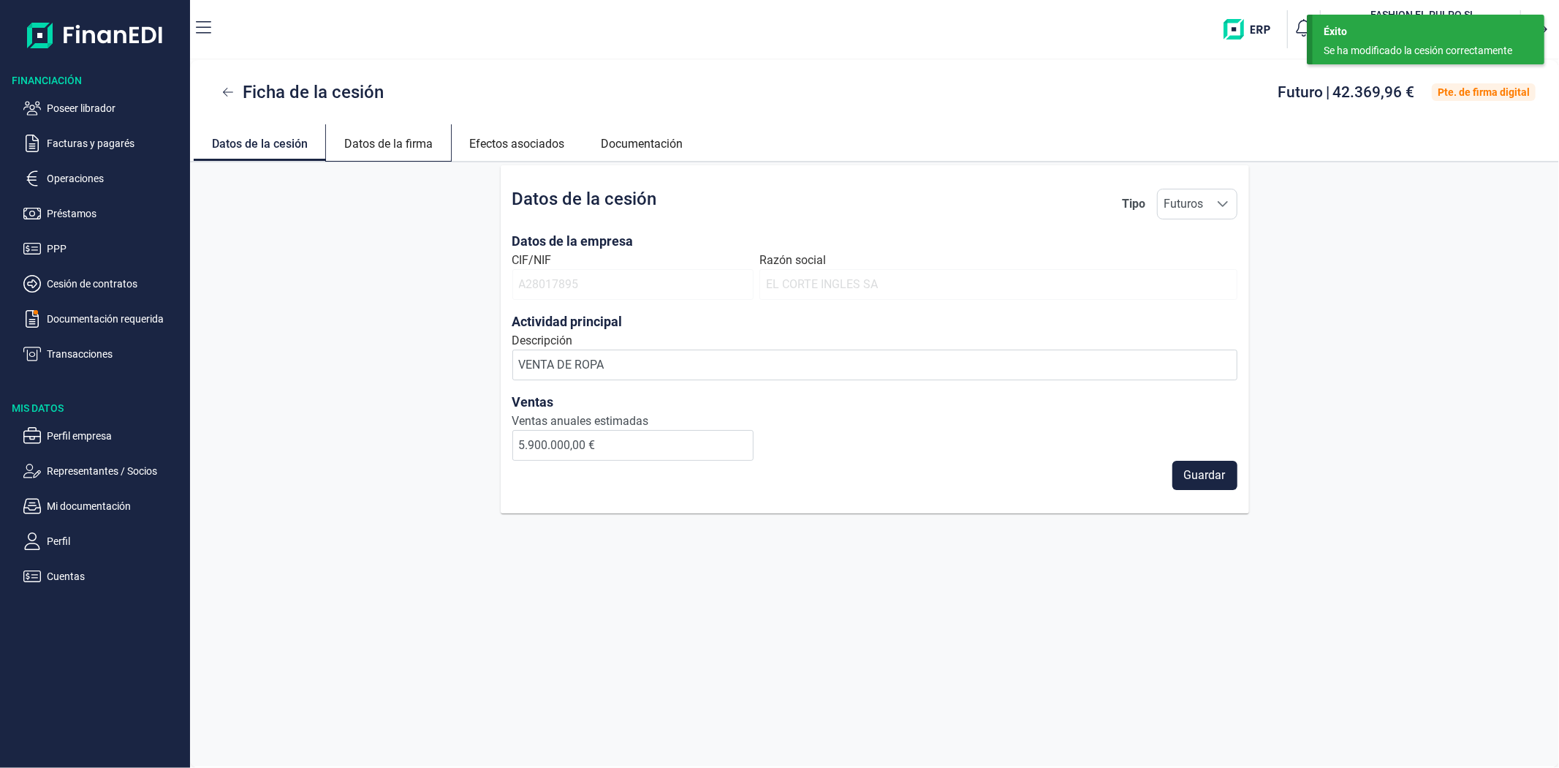
click at [407, 139] on link "Datos de la firma" at bounding box center [388, 141] width 125 height 35
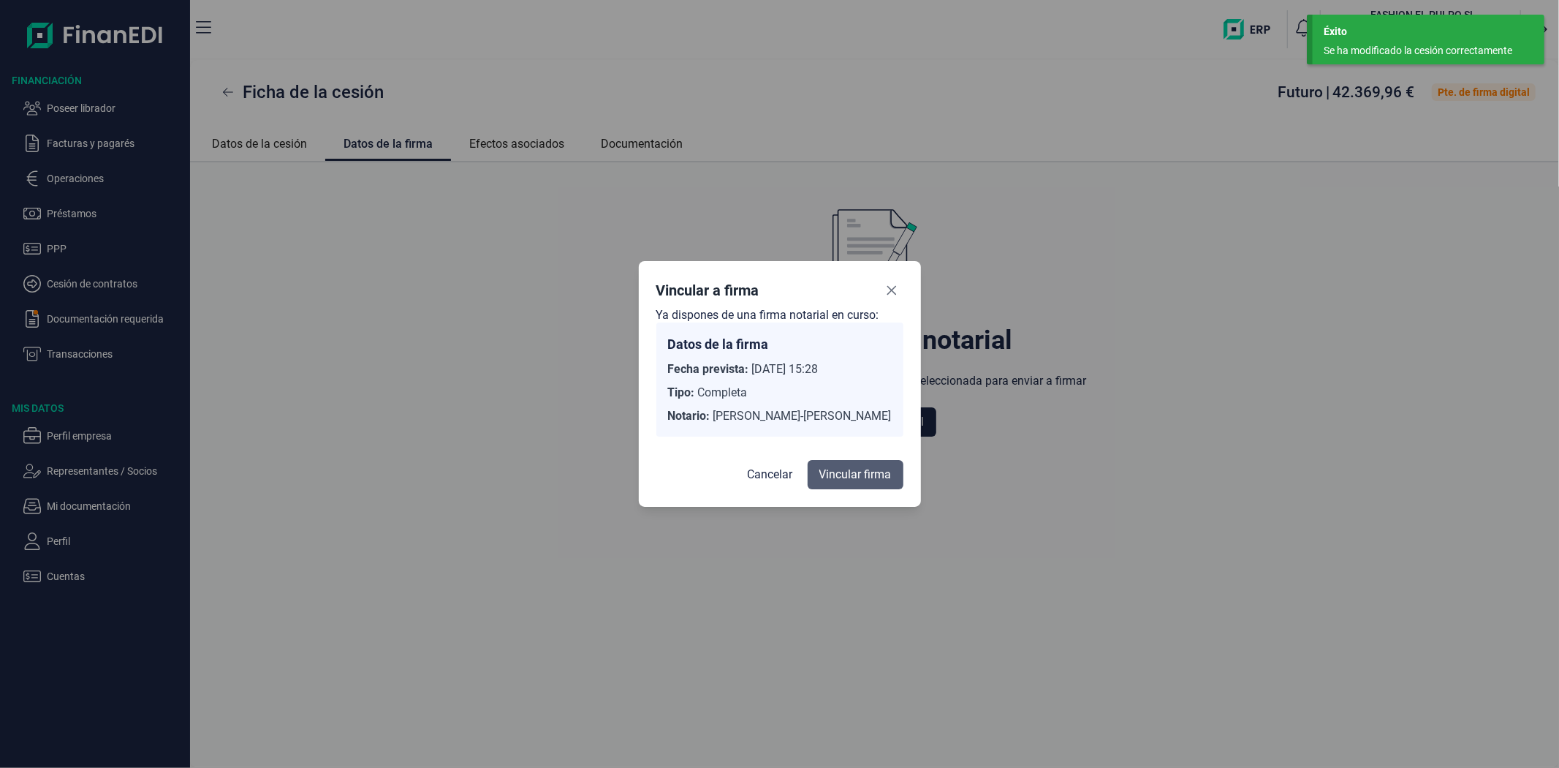
click at [855, 473] on span "Vincular firma" at bounding box center [855, 475] width 72 height 18
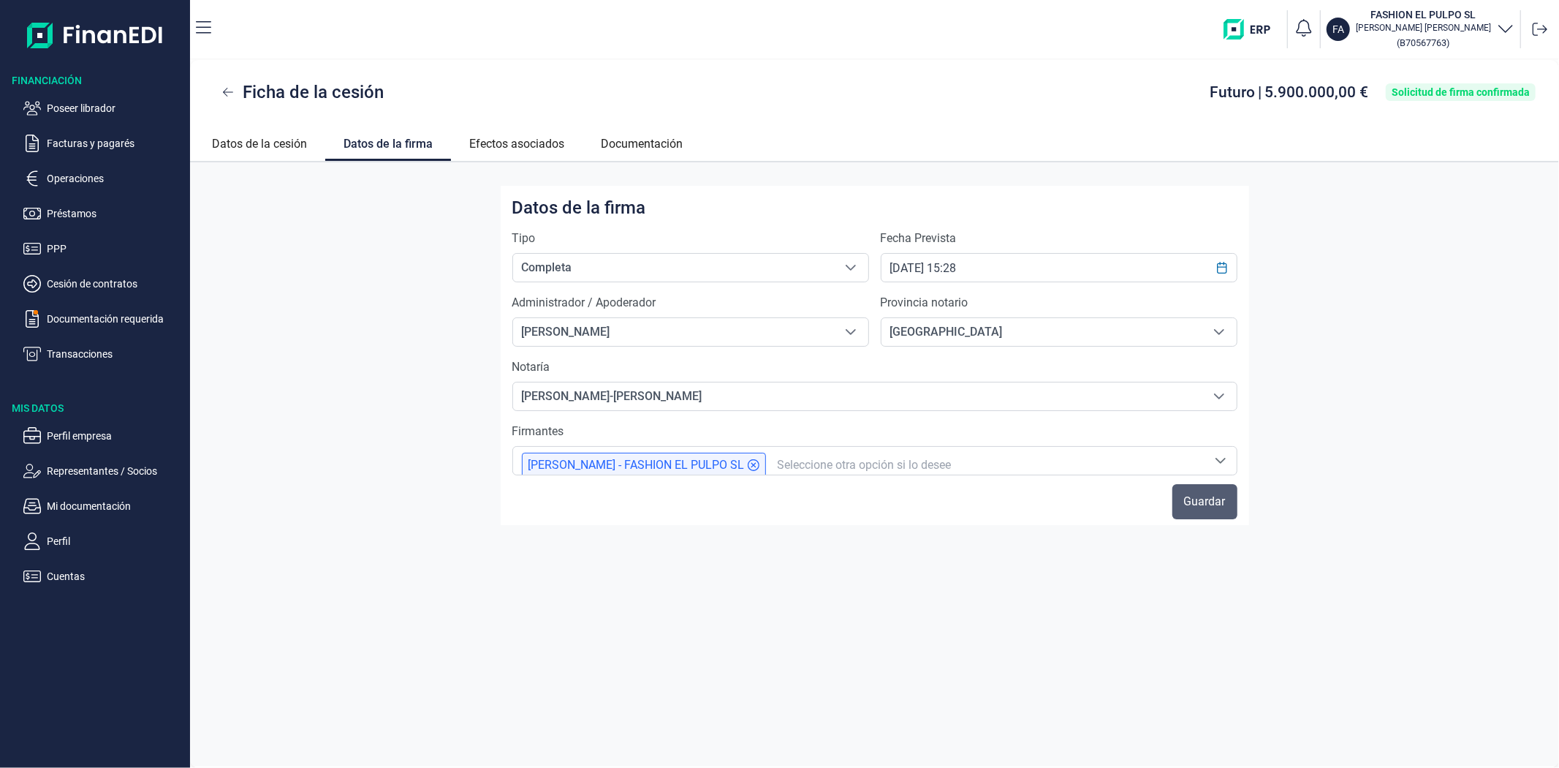
click at [1208, 506] on span "Guardar" at bounding box center [1205, 502] width 42 height 18
click at [247, 142] on link "Datos de la cesión" at bounding box center [260, 141] width 132 height 35
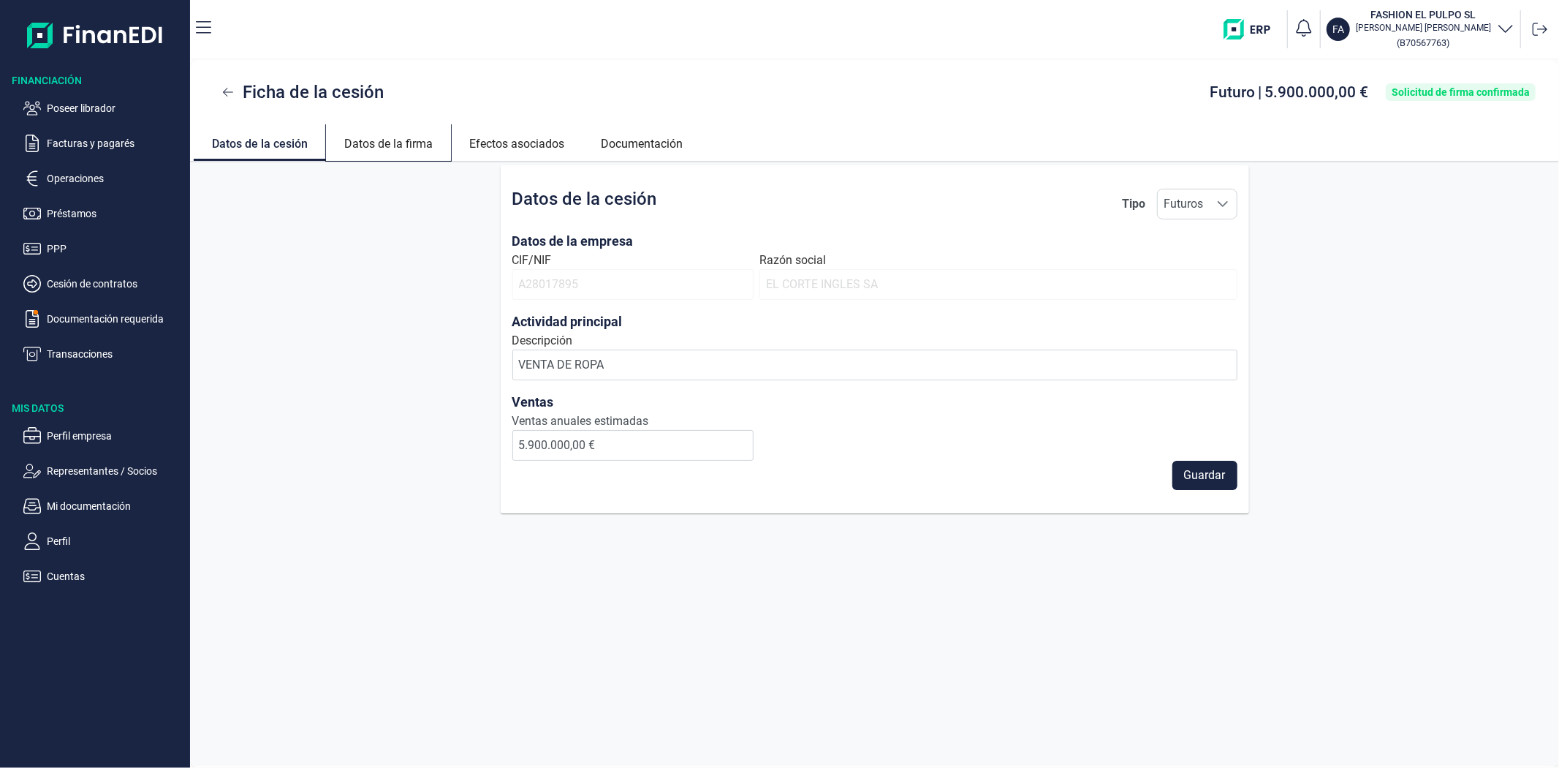
click at [385, 144] on link "Datos de la firma" at bounding box center [388, 141] width 125 height 35
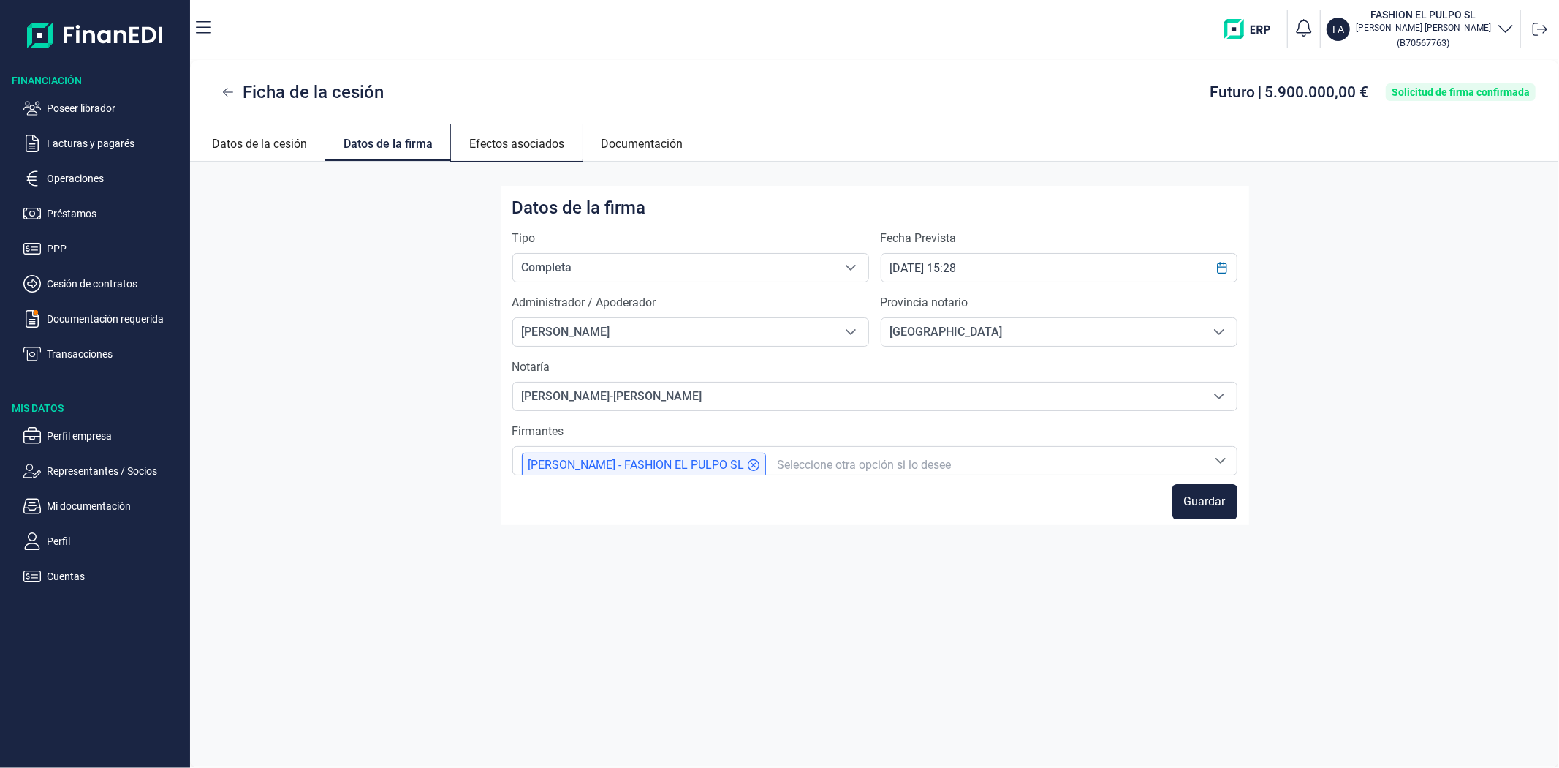
click at [537, 140] on link "Efectos asociados" at bounding box center [517, 141] width 132 height 35
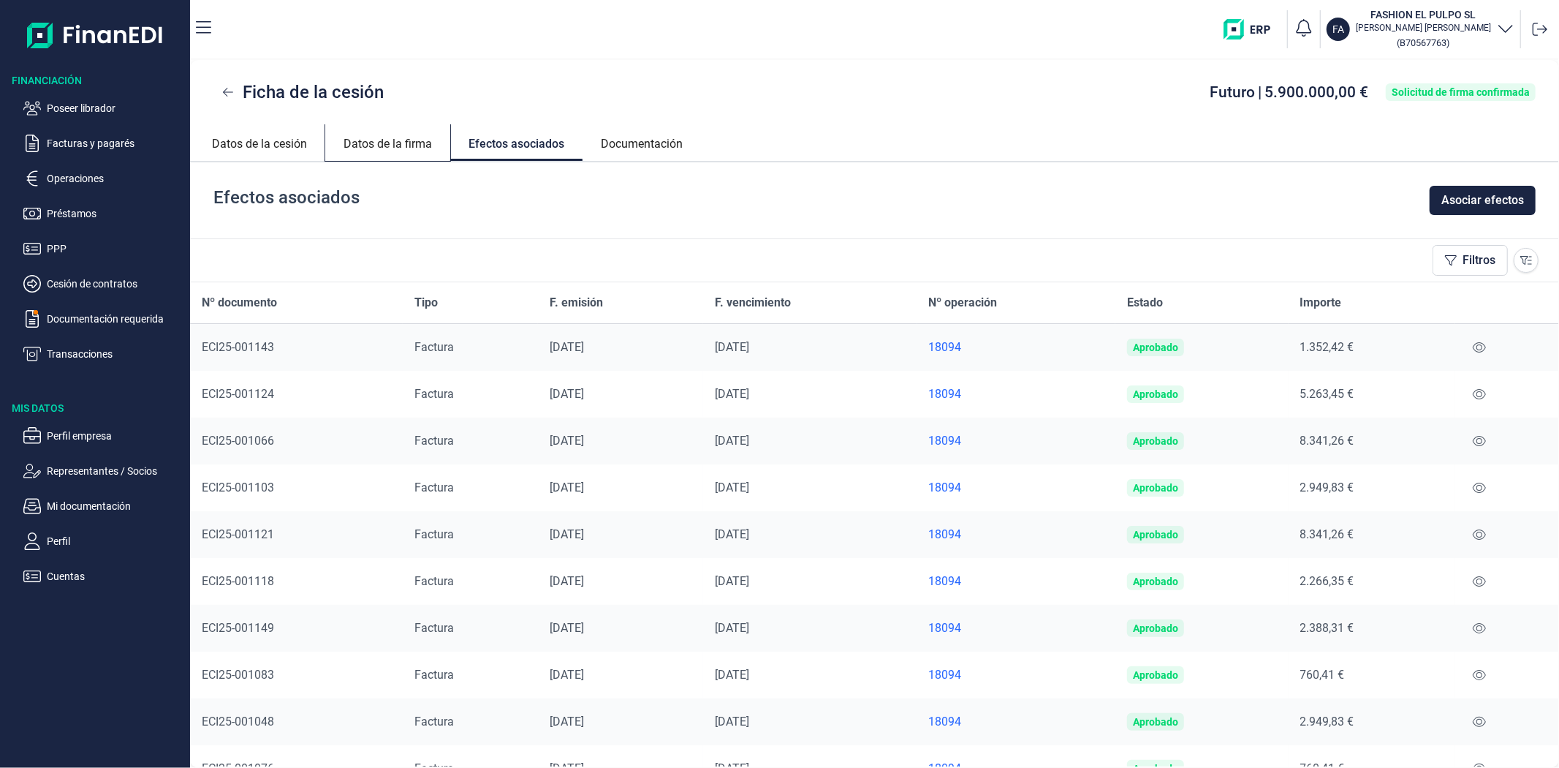
click at [409, 140] on link "Datos de la firma" at bounding box center [387, 141] width 125 height 35
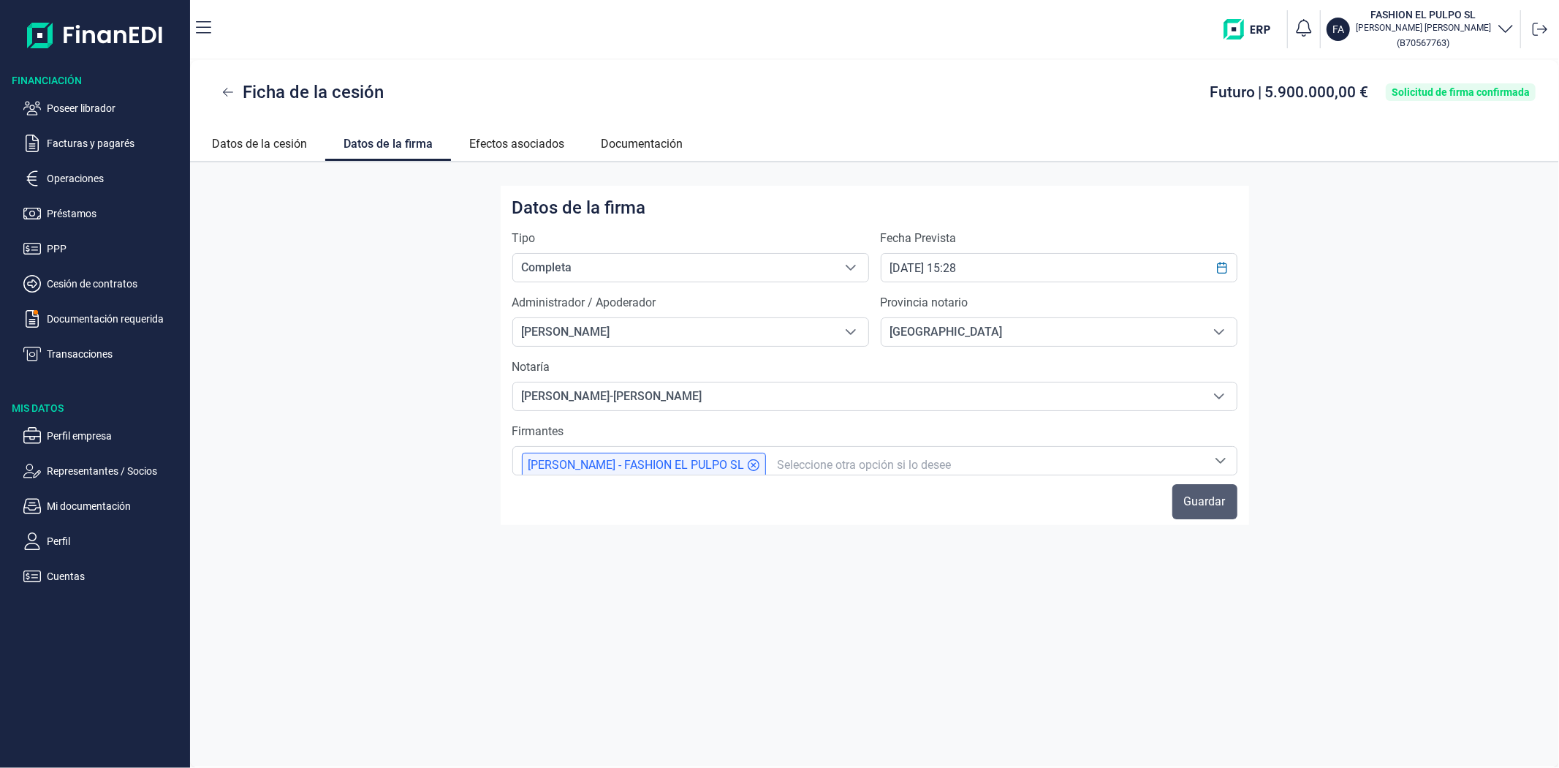
click at [1208, 501] on span "Guardar" at bounding box center [1205, 502] width 42 height 18
